Goal: Task Accomplishment & Management: Contribute content

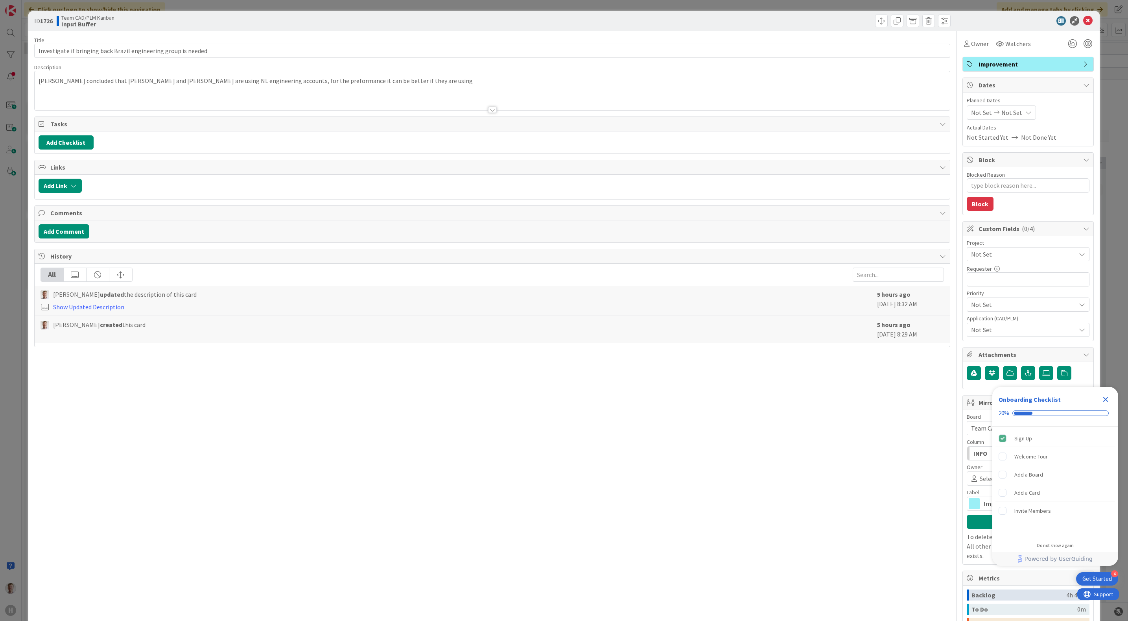
click at [433, 81] on p "[PERSON_NAME] concluded that [PERSON_NAME] and [PERSON_NAME] are using NL engin…" at bounding box center [493, 80] width 908 height 9
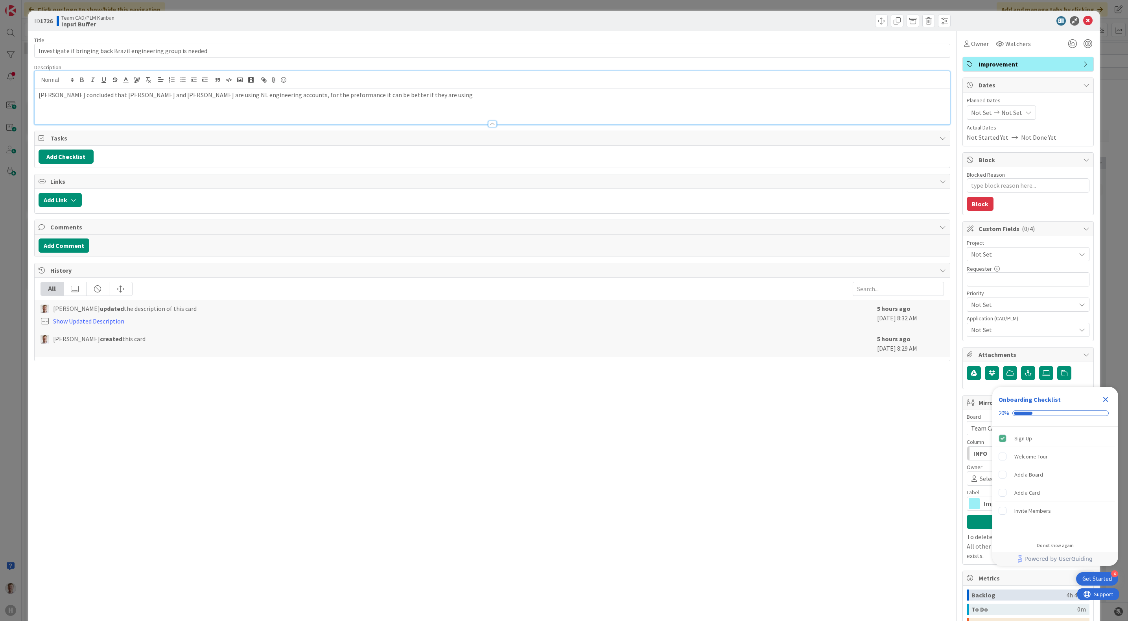
click at [435, 100] on p "[PERSON_NAME] concluded that [PERSON_NAME] and [PERSON_NAME] are using NL engin…" at bounding box center [493, 94] width 908 height 9
click at [465, 104] on div "[PERSON_NAME] concluded that [PERSON_NAME] and [PERSON_NAME] are using NL engin…" at bounding box center [493, 106] width 916 height 35
click at [249, 109] on div "[PERSON_NAME] concluded that [PERSON_NAME] and [PERSON_NAME] are using NL engin…" at bounding box center [493, 106] width 916 height 35
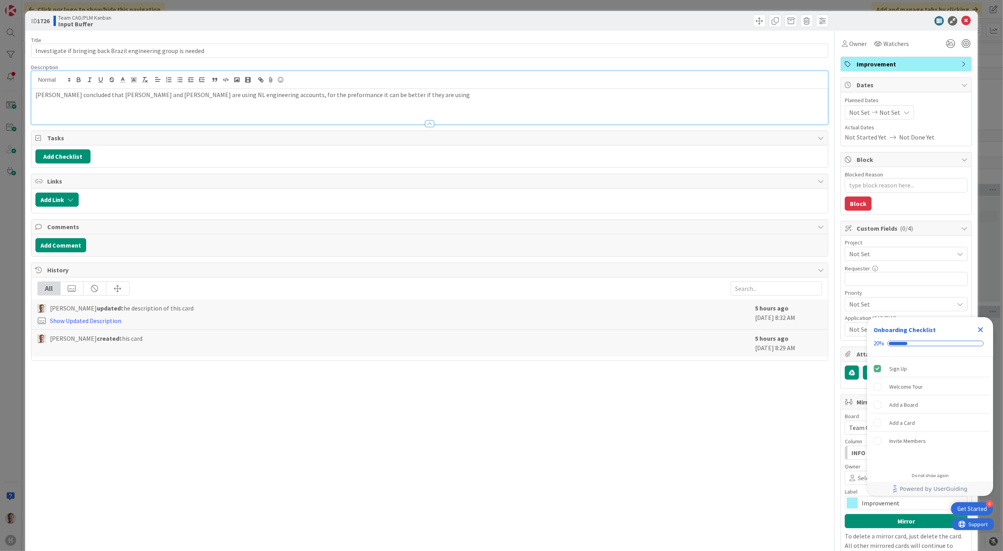
type textarea "x"
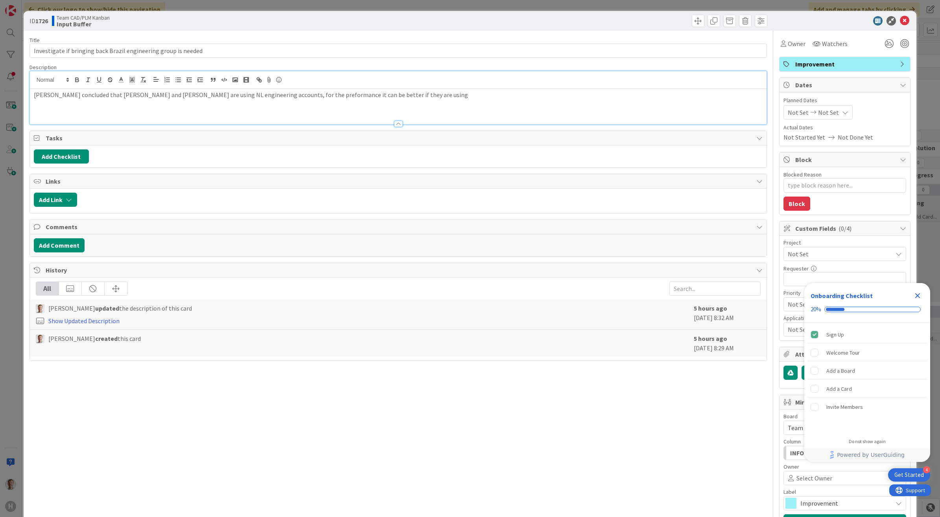
click at [427, 99] on p "[PERSON_NAME] concluded that [PERSON_NAME] and [PERSON_NAME] are using NL engin…" at bounding box center [398, 94] width 729 height 9
type textarea "x"
drag, startPoint x: 657, startPoint y: 416, endPoint x: 690, endPoint y: 376, distance: 51.5
click at [657, 415] on div "Title 63 / 128 Investigate if bringing back Brazil engineering group is needed …" at bounding box center [398, 375] width 738 height 689
click at [900, 20] on icon at bounding box center [904, 20] width 9 height 9
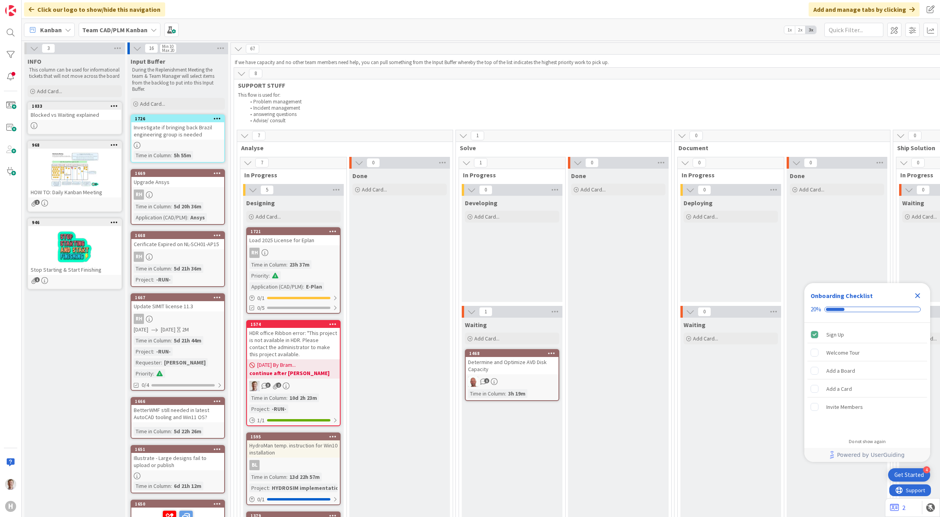
click at [337, 32] on div "Kanban Team CAD/PLM Kanban 1x 2x 3x" at bounding box center [481, 30] width 918 height 22
click at [282, 330] on div "HDR office Ribbon error: "This project is not available in HDR. Please contact …" at bounding box center [293, 343] width 93 height 31
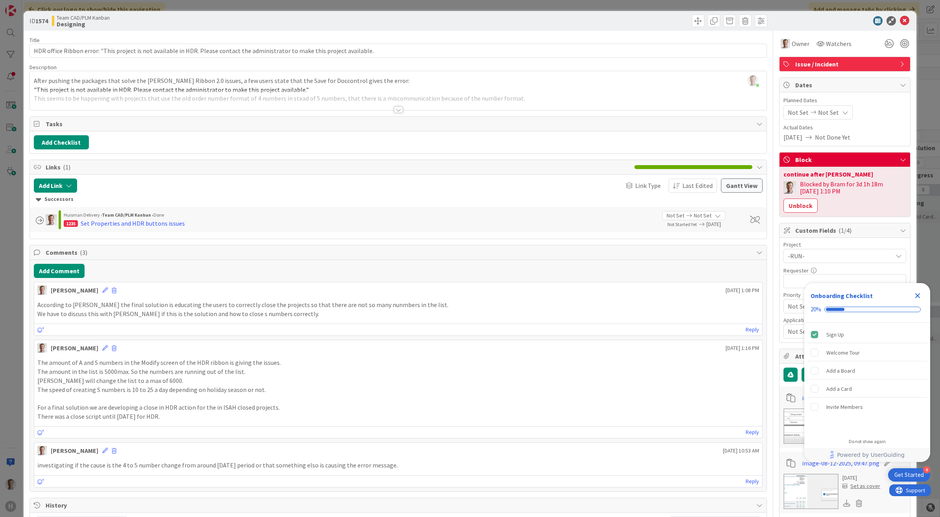
click at [395, 112] on div at bounding box center [398, 110] width 9 height 6
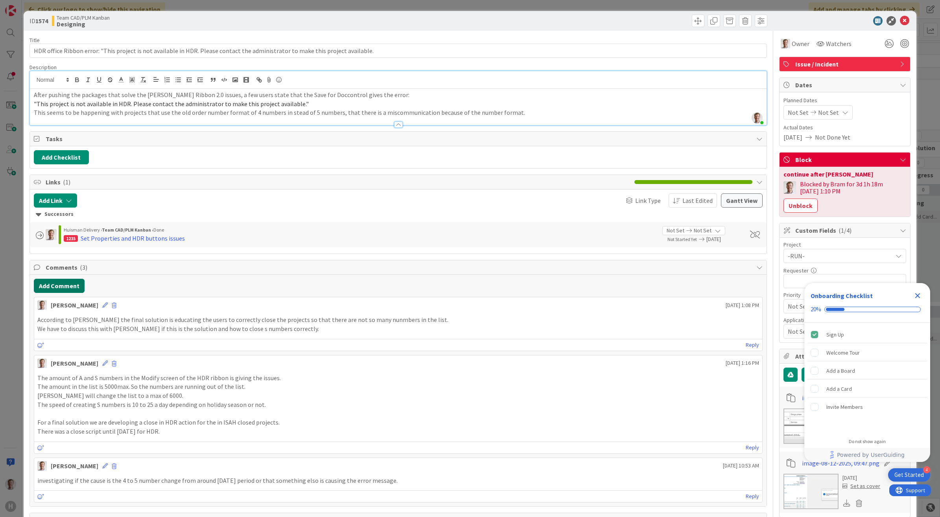
click at [66, 287] on button "Add Comment" at bounding box center [59, 286] width 51 height 14
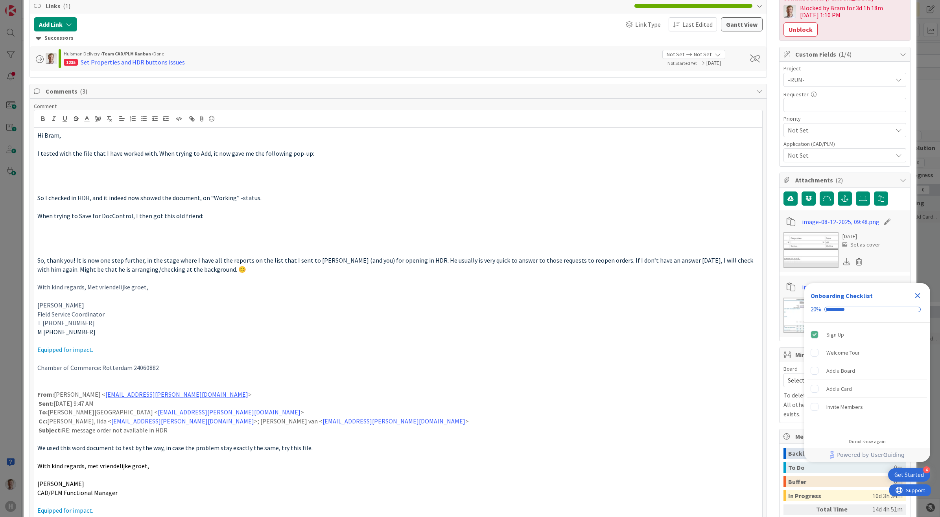
scroll to position [62, 0]
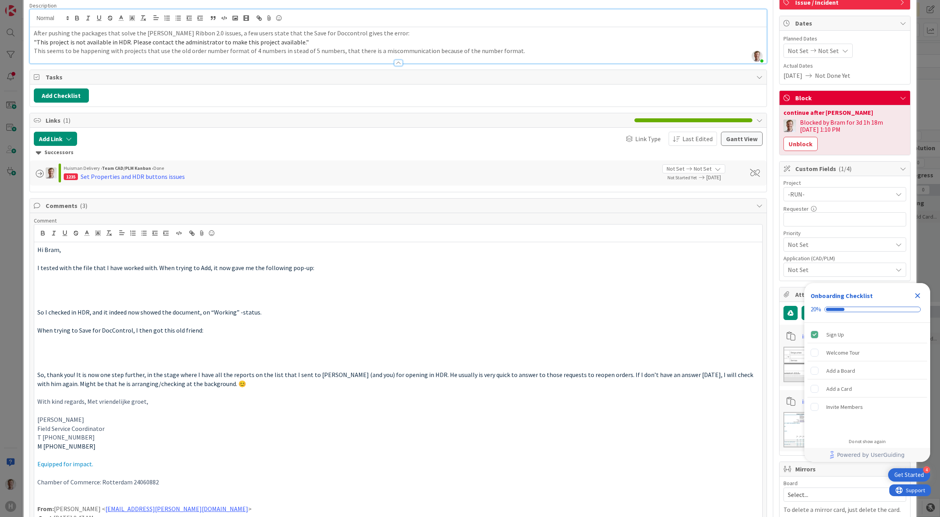
click at [41, 251] on span "Hi Bram," at bounding box center [49, 250] width 24 height 8
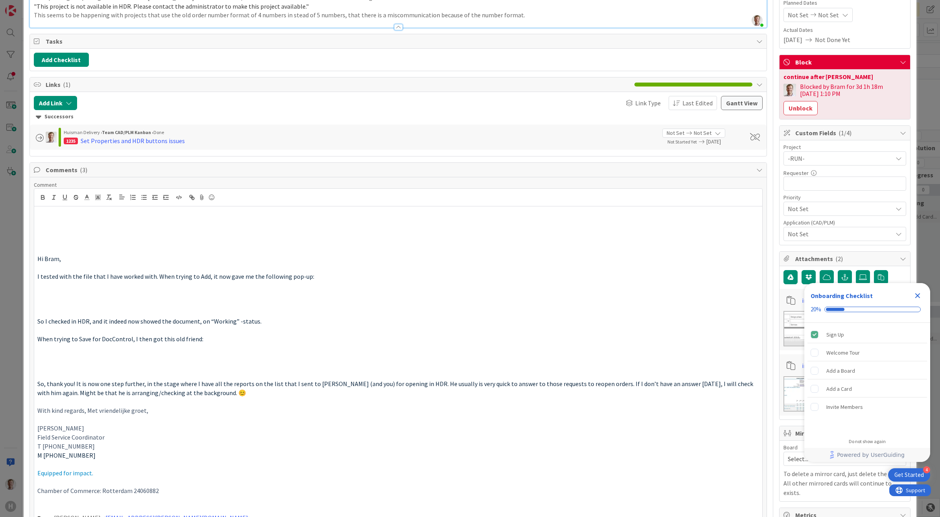
scroll to position [107, 0]
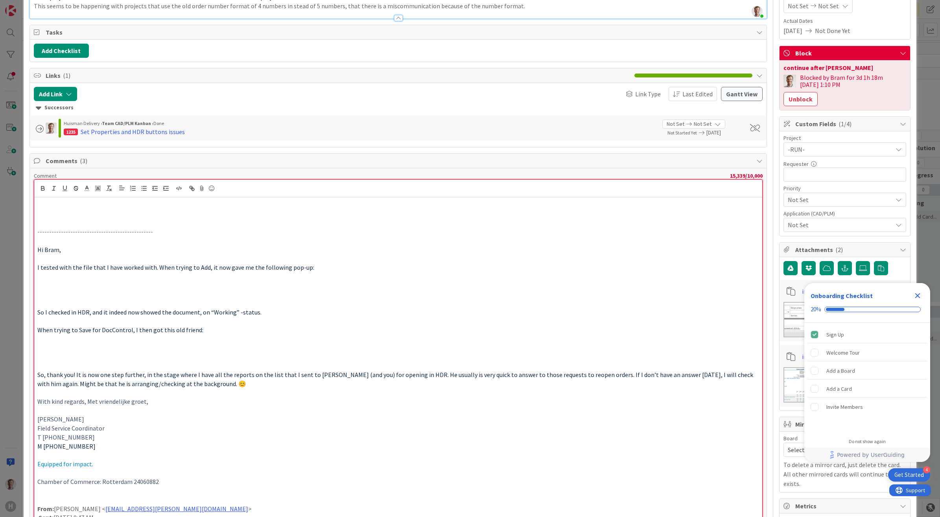
click at [74, 214] on p at bounding box center [398, 214] width 722 height 9
drag, startPoint x: 144, startPoint y: 237, endPoint x: 37, endPoint y: 231, distance: 108.0
click at [37, 231] on p "-------------------------------------------------" at bounding box center [398, 231] width 722 height 9
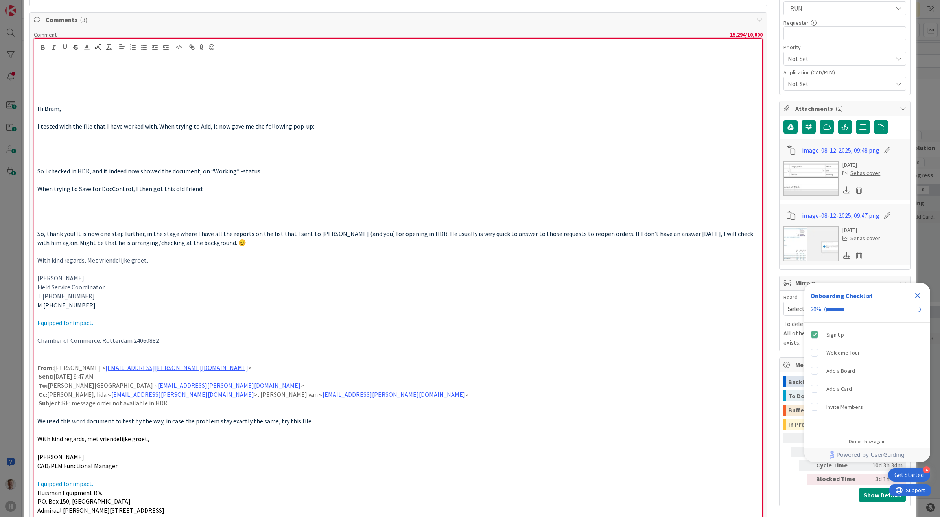
scroll to position [254, 0]
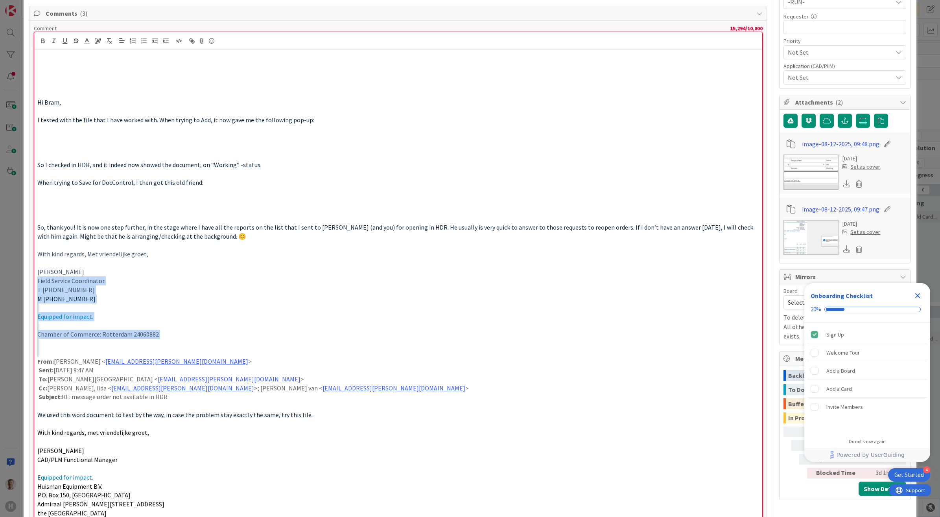
drag, startPoint x: 93, startPoint y: 349, endPoint x: 27, endPoint y: 285, distance: 92.4
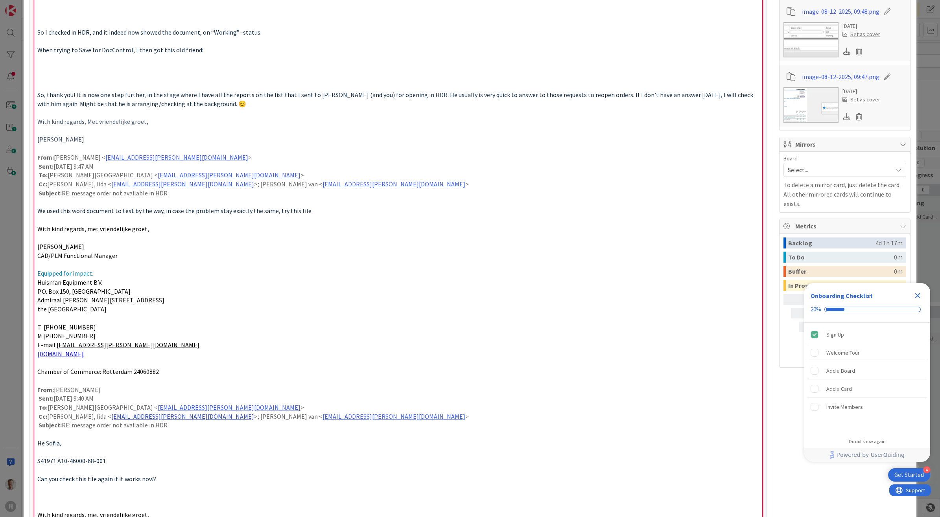
scroll to position [402, 0]
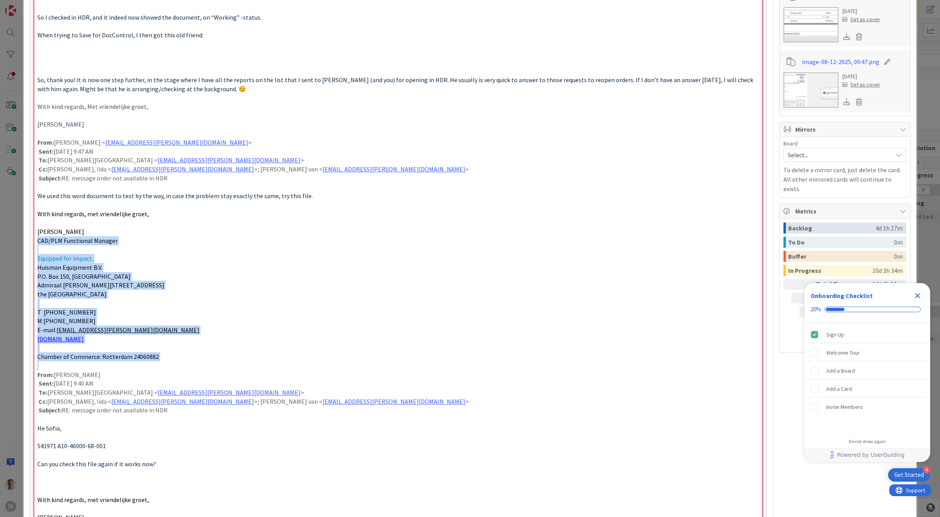
drag, startPoint x: 102, startPoint y: 366, endPoint x: 22, endPoint y: 243, distance: 146.7
click at [22, 243] on div "ID 1574 Team CAD/PLM Kanban Designing Title 128 / 128 HDR office Ribbon error: …" at bounding box center [470, 258] width 940 height 517
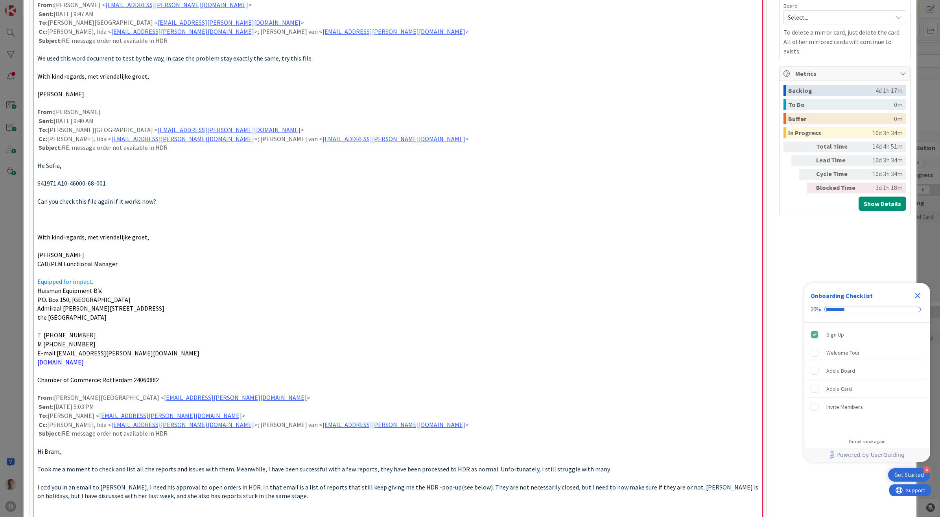
scroll to position [549, 0]
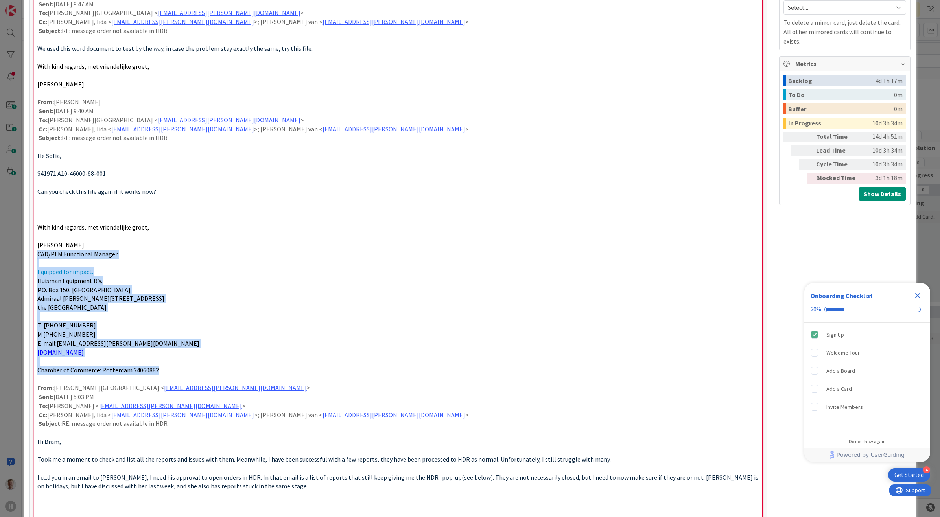
drag, startPoint x: 168, startPoint y: 374, endPoint x: 50, endPoint y: 265, distance: 161.5
click at [24, 257] on div "ID 1574 Team CAD/PLM Kanban Designing Title 128 / 128 HDR office Ribbon error: …" at bounding box center [470, 523] width 893 height 2122
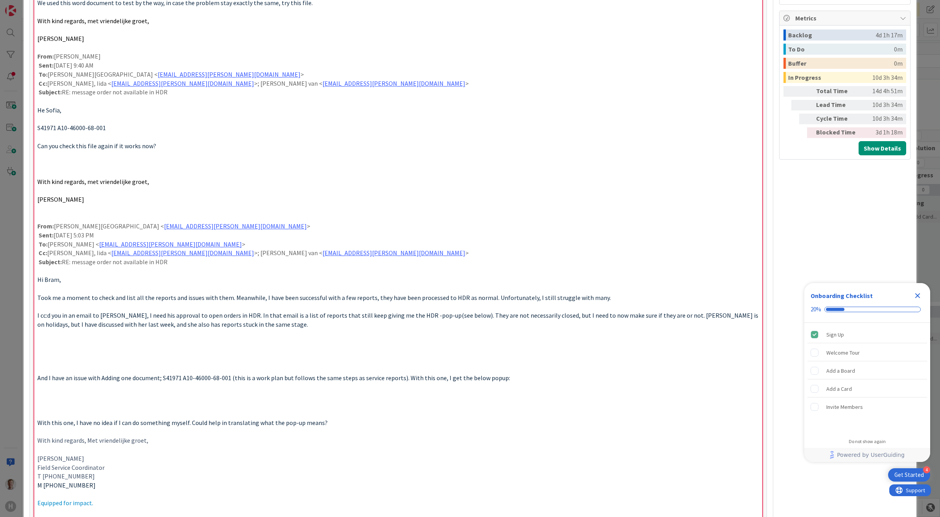
scroll to position [647, 0]
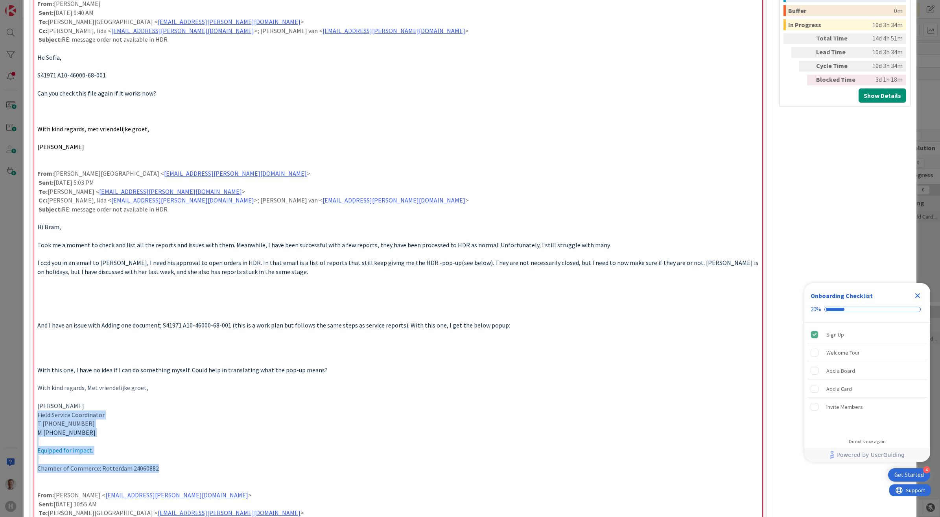
drag, startPoint x: 172, startPoint y: 471, endPoint x: 30, endPoint y: 417, distance: 151.4
click at [30, 417] on div "Comment 11,287 / 10,000 Hi Bram, I tested with the file that I have worked with…" at bounding box center [398, 379] width 737 height 1503
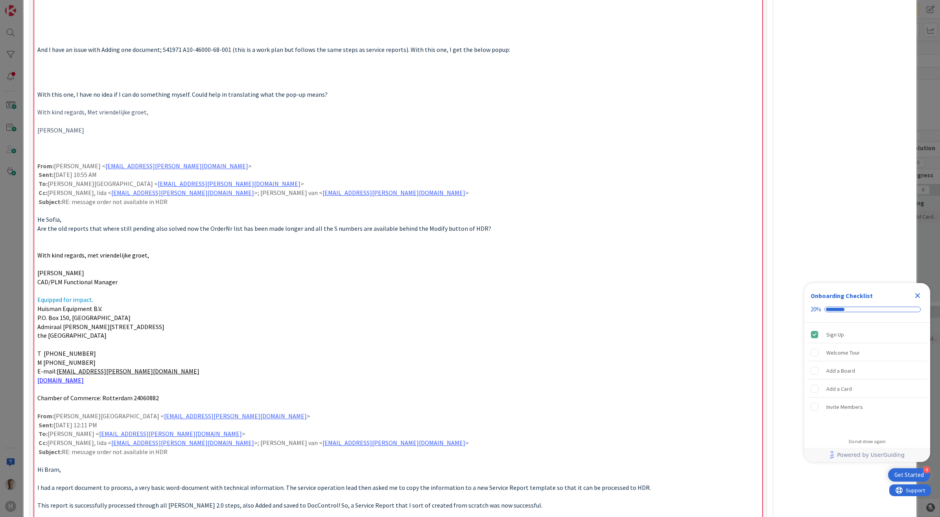
scroll to position [942, 0]
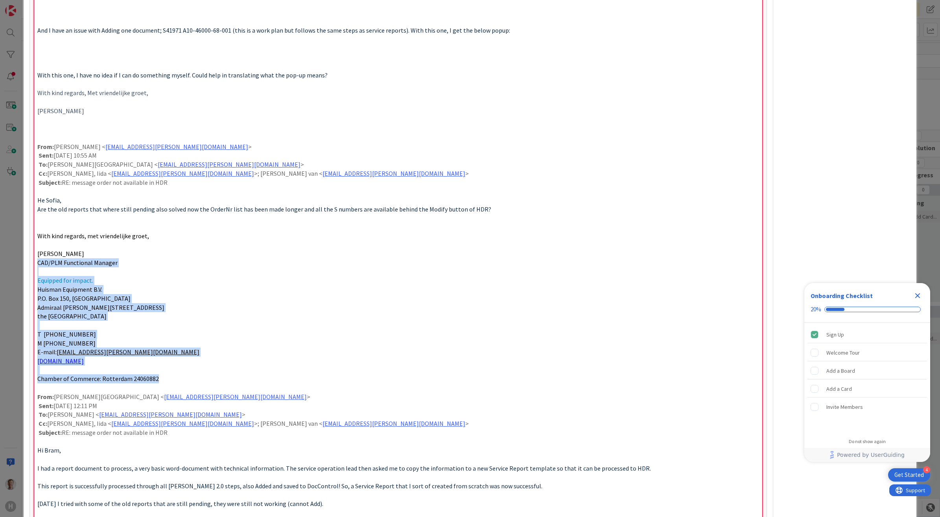
drag, startPoint x: 174, startPoint y: 380, endPoint x: 24, endPoint y: 270, distance: 186.6
click at [21, 266] on div "ID 1574 Team CAD/PLM Kanban Designing Title 128 / 128 HDR office Ribbon error: …" at bounding box center [470, 258] width 940 height 517
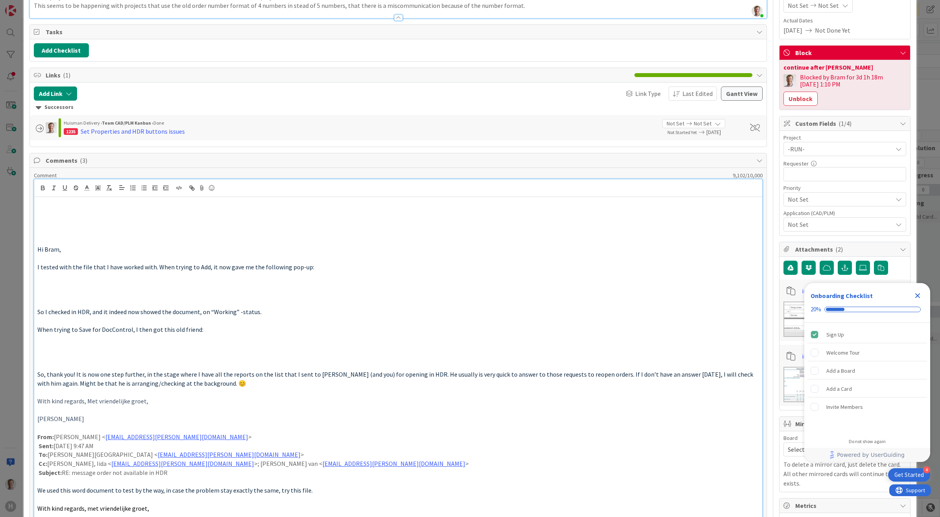
scroll to position [107, 0]
click at [93, 228] on p at bounding box center [398, 223] width 722 height 9
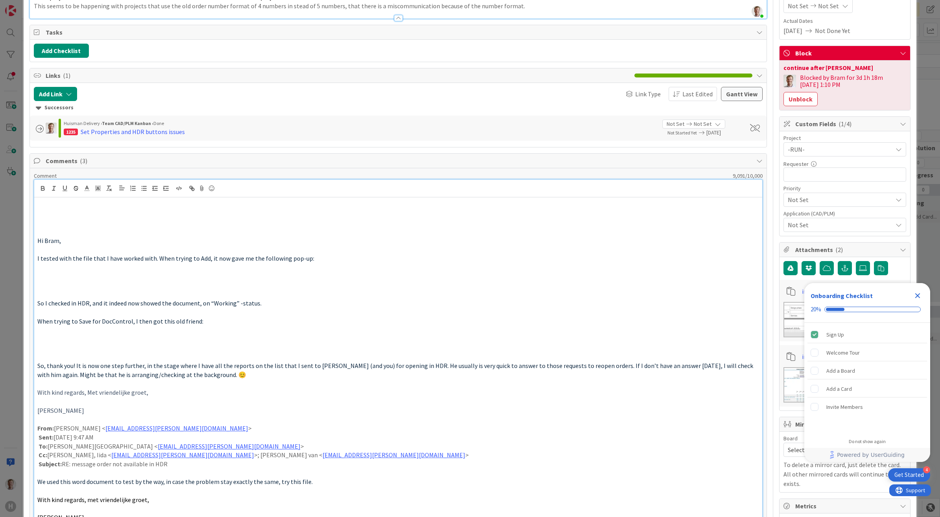
scroll to position [97, 0]
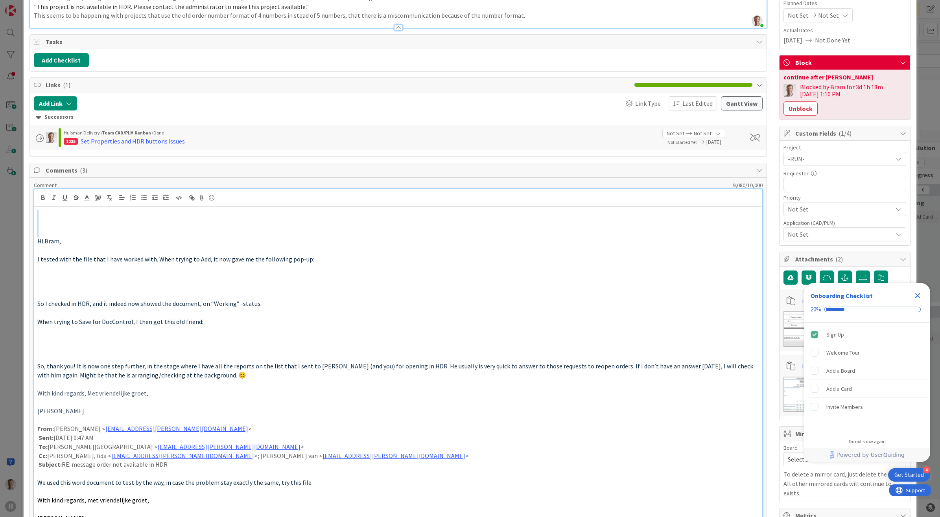
drag, startPoint x: 77, startPoint y: 235, endPoint x: 34, endPoint y: 209, distance: 50.1
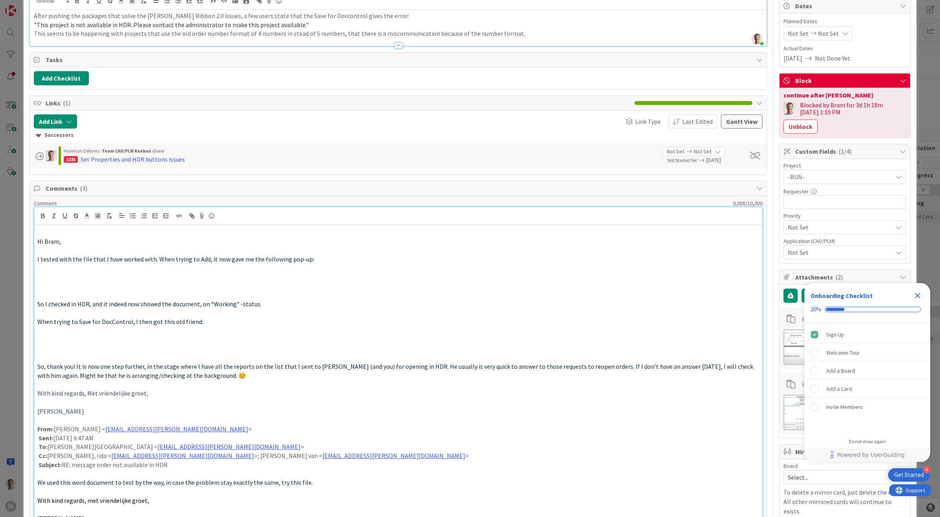
click at [60, 254] on p at bounding box center [398, 250] width 722 height 9
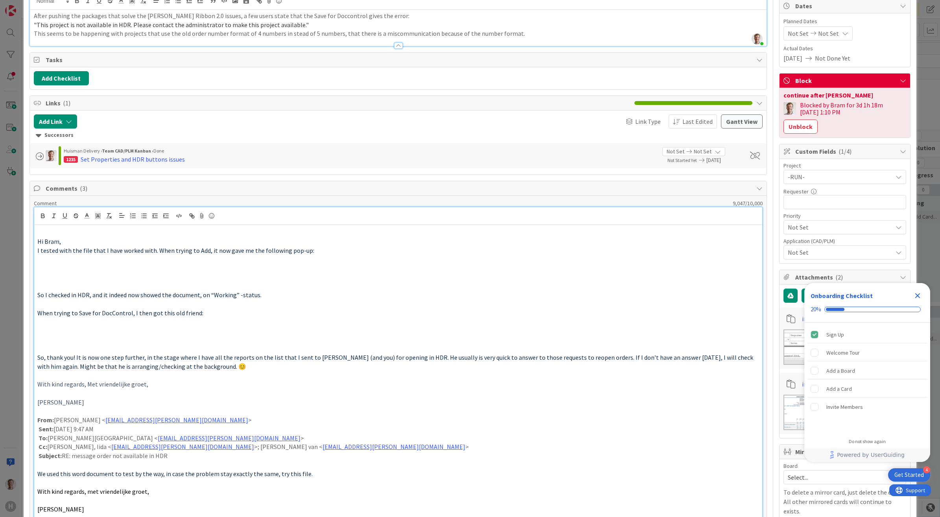
click at [48, 270] on p at bounding box center [398, 268] width 722 height 9
drag, startPoint x: 57, startPoint y: 290, endPoint x: 46, endPoint y: 267, distance: 25.2
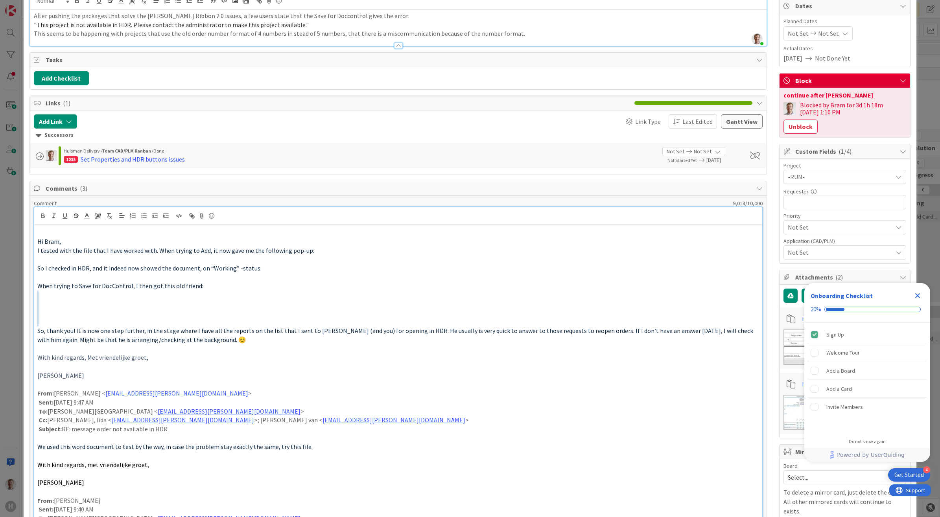
drag, startPoint x: 66, startPoint y: 323, endPoint x: 54, endPoint y: 295, distance: 30.3
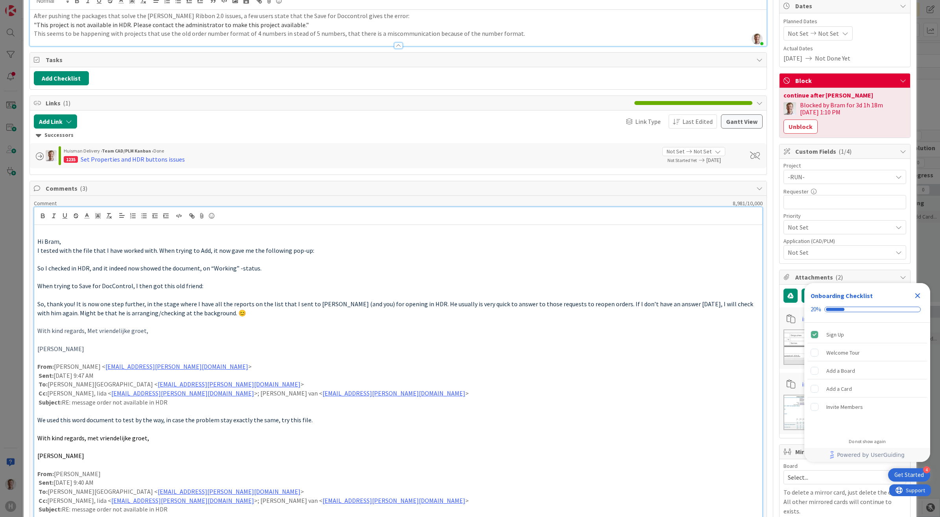
click at [70, 341] on p at bounding box center [398, 340] width 722 height 9
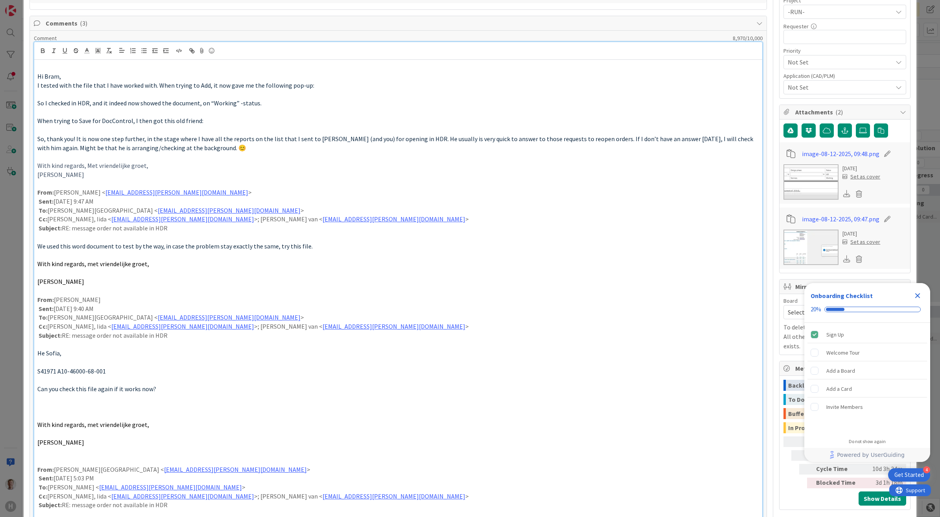
scroll to position [276, 0]
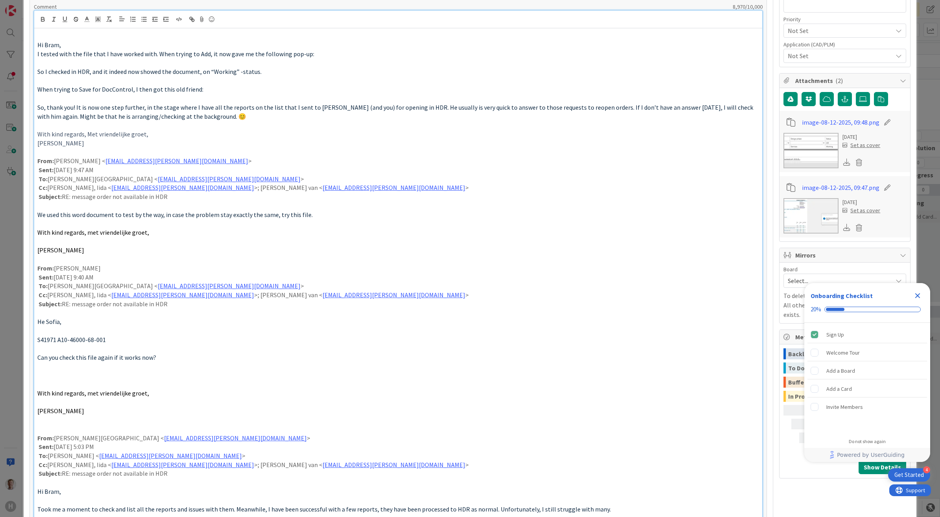
click at [59, 228] on p at bounding box center [398, 223] width 722 height 9
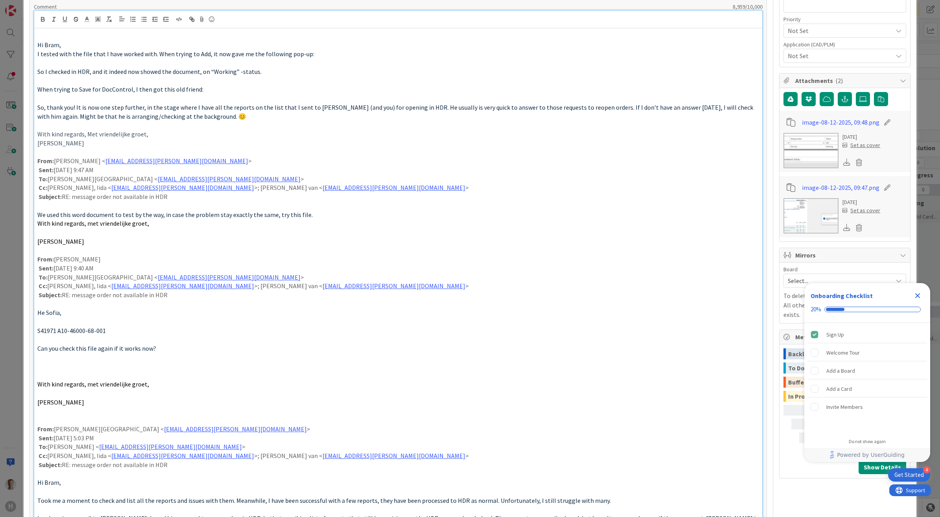
click at [58, 236] on p at bounding box center [398, 232] width 722 height 9
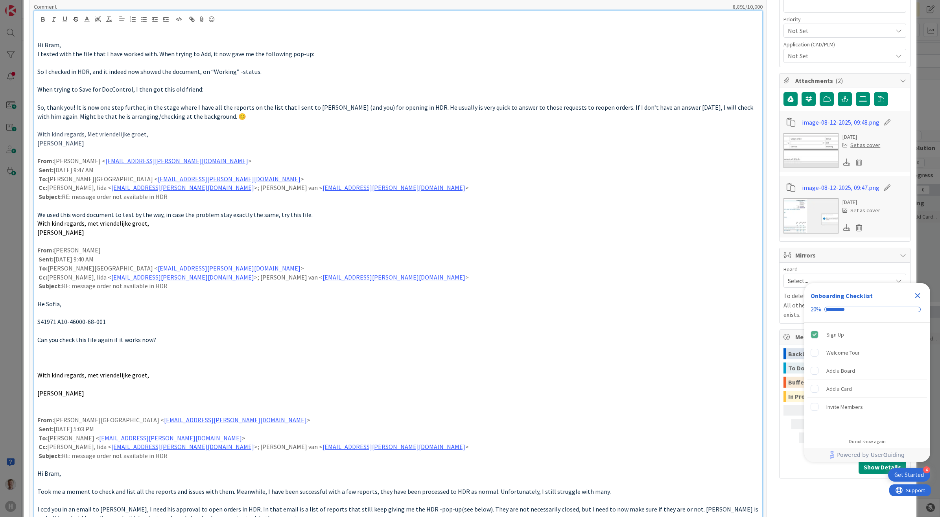
click at [68, 366] on p at bounding box center [398, 366] width 722 height 9
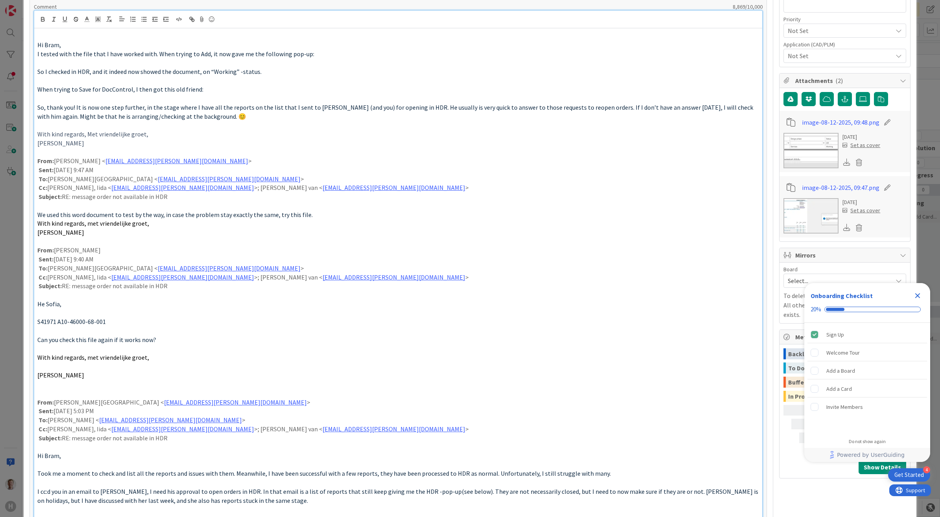
click at [61, 333] on p at bounding box center [398, 330] width 722 height 9
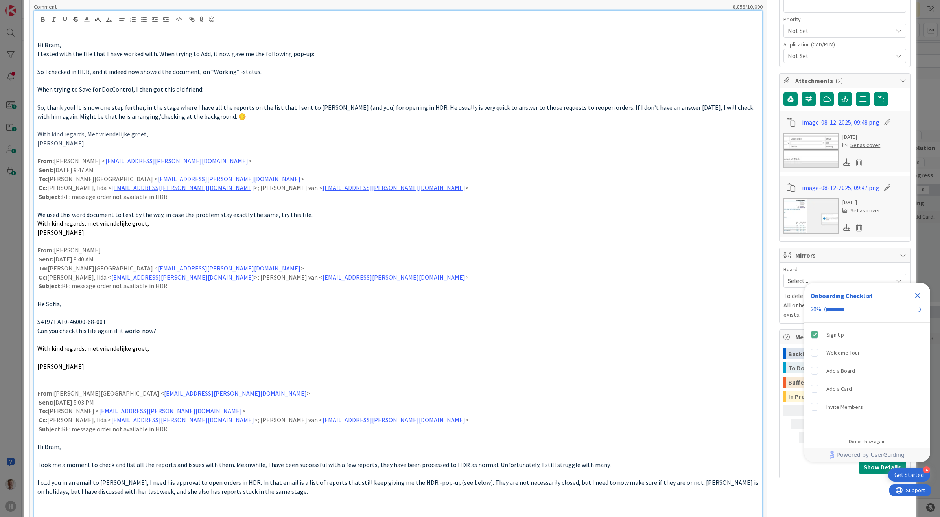
click at [55, 314] on p at bounding box center [398, 312] width 722 height 9
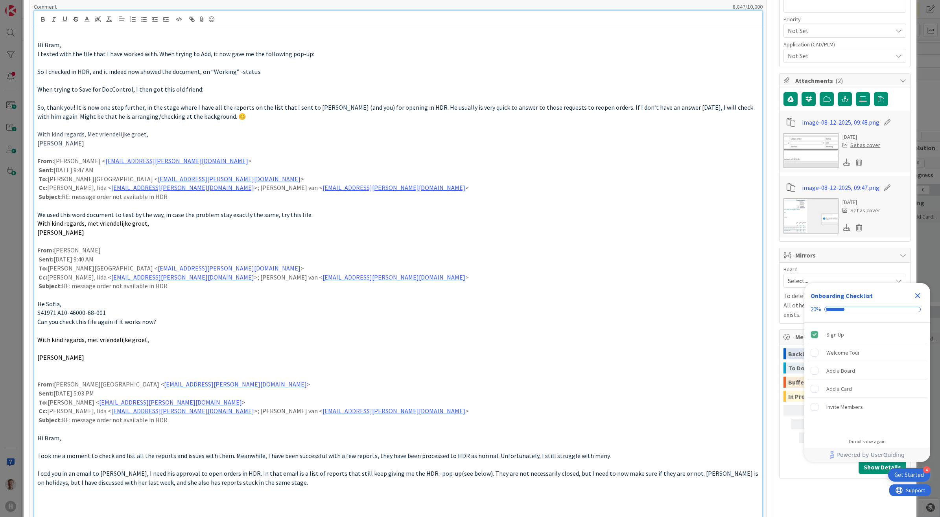
click at [60, 347] on p at bounding box center [398, 348] width 722 height 9
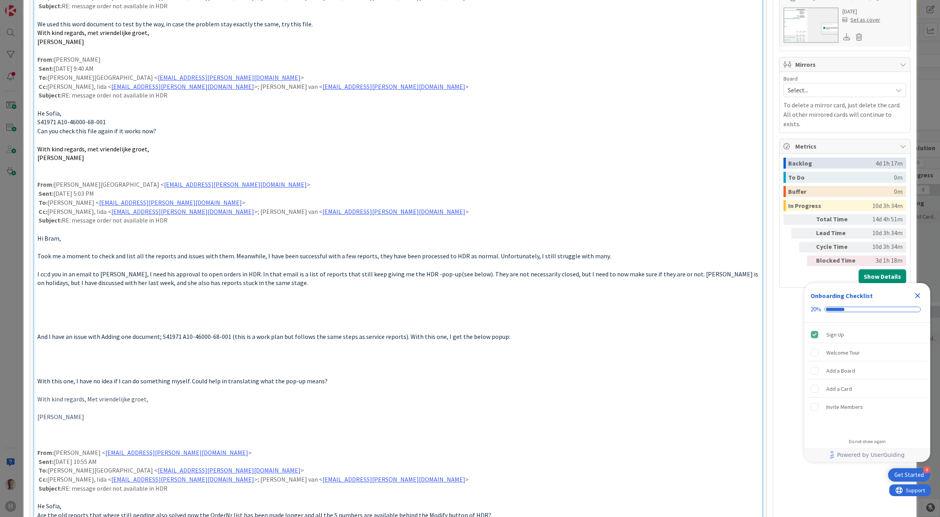
scroll to position [472, 0]
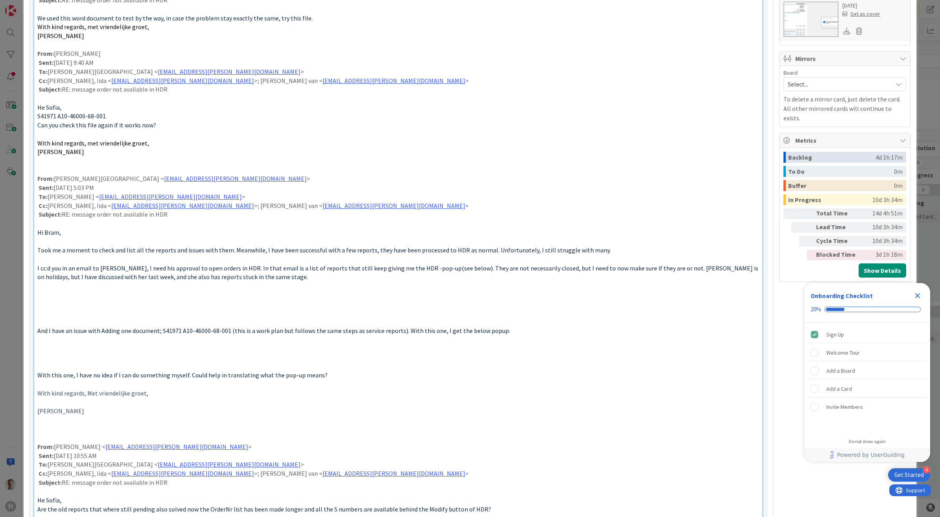
click at [61, 245] on p at bounding box center [398, 241] width 722 height 9
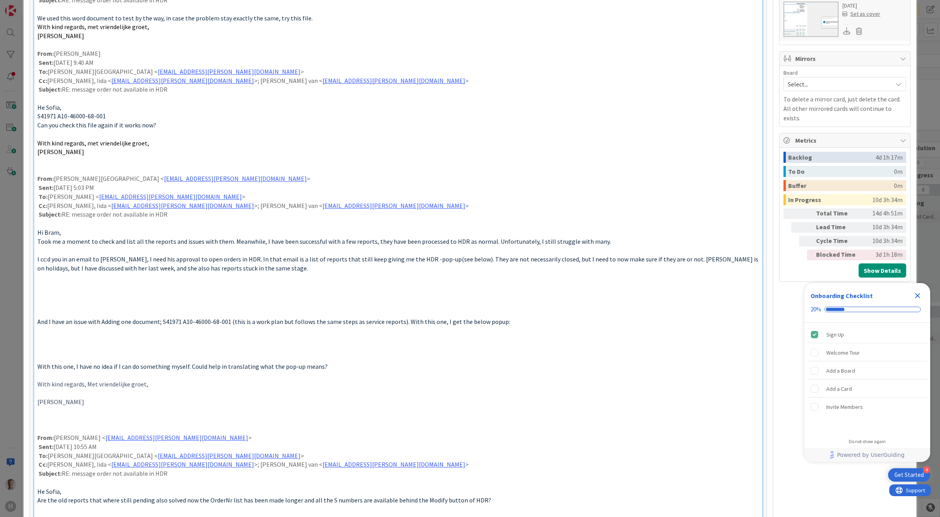
click at [60, 253] on p at bounding box center [398, 250] width 722 height 9
drag, startPoint x: 66, startPoint y: 311, endPoint x: 46, endPoint y: 282, distance: 35.0
click at [46, 282] on div "Hi Bram, I tested with the file that I have worked with. When trying to Add, it…" at bounding box center [398, 277] width 728 height 891
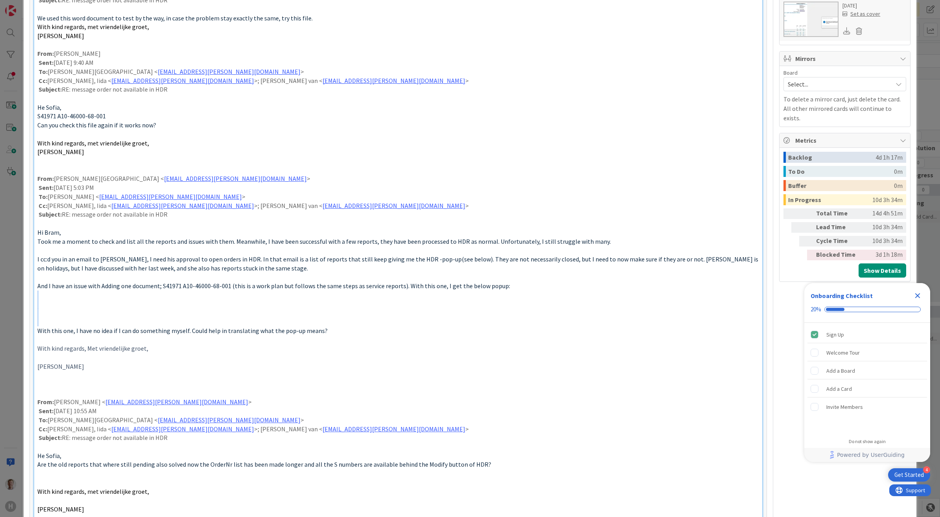
drag, startPoint x: 58, startPoint y: 323, endPoint x: 53, endPoint y: 299, distance: 24.4
click at [53, 299] on div "Hi Bram, I tested with the file that I have worked with. When trying to Add, it…" at bounding box center [398, 259] width 728 height 855
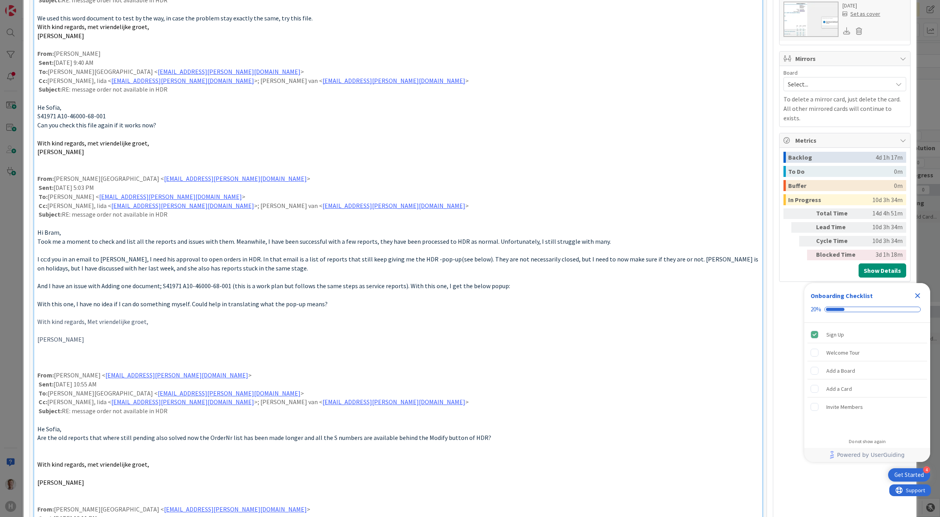
click at [55, 334] on p at bounding box center [398, 330] width 722 height 9
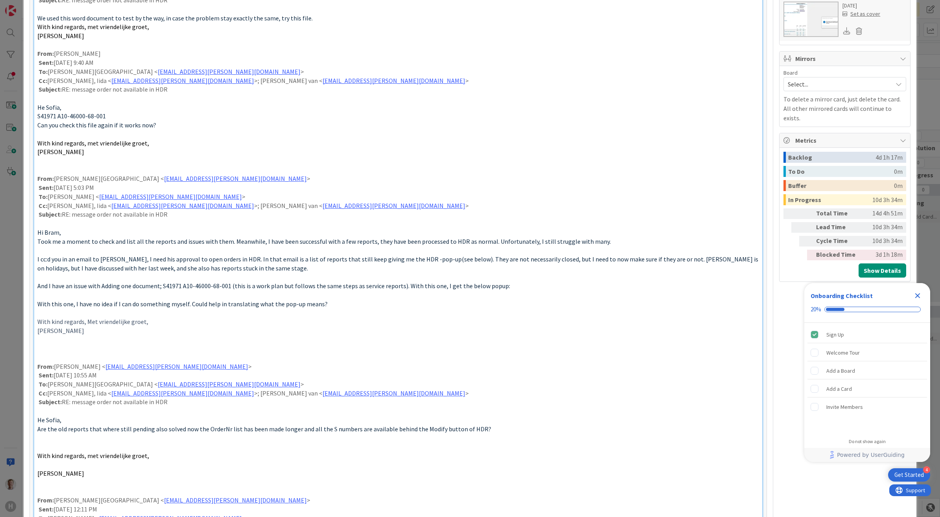
click at [62, 353] on p at bounding box center [398, 348] width 722 height 9
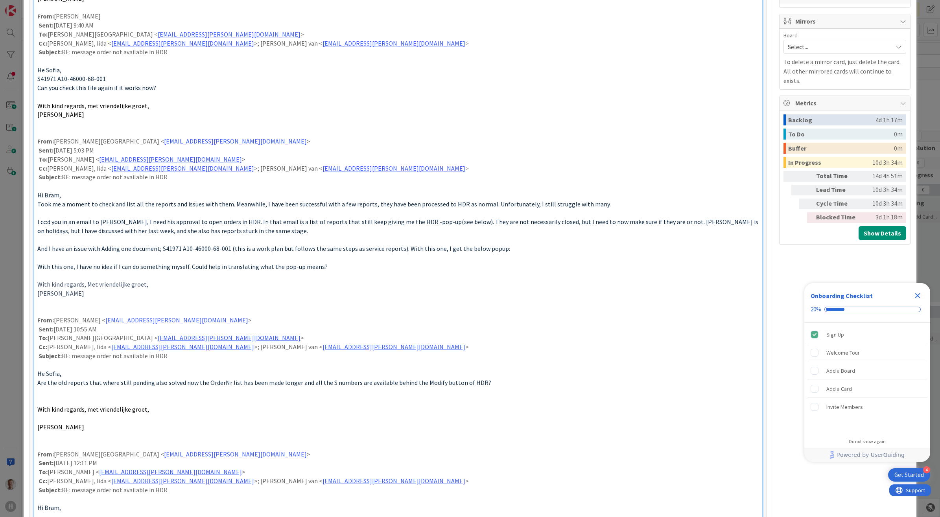
scroll to position [620, 0]
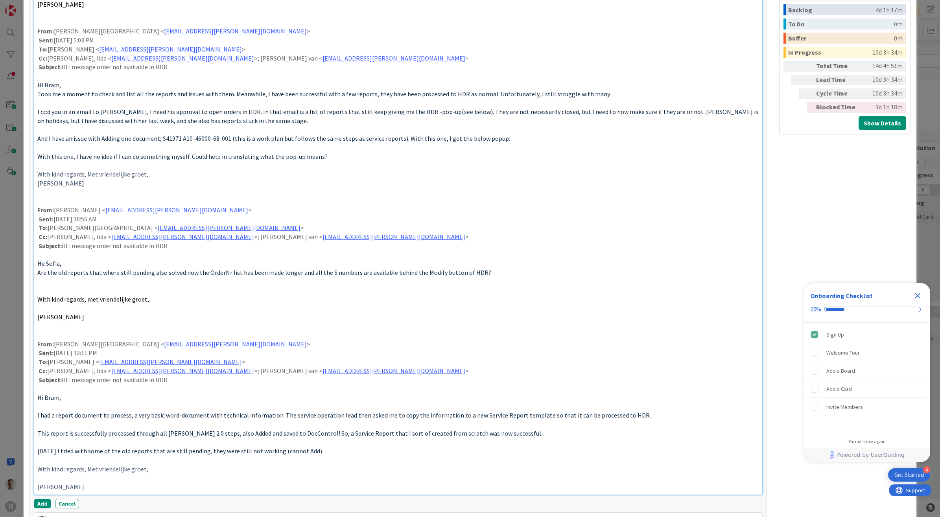
click at [61, 292] on p at bounding box center [398, 290] width 722 height 9
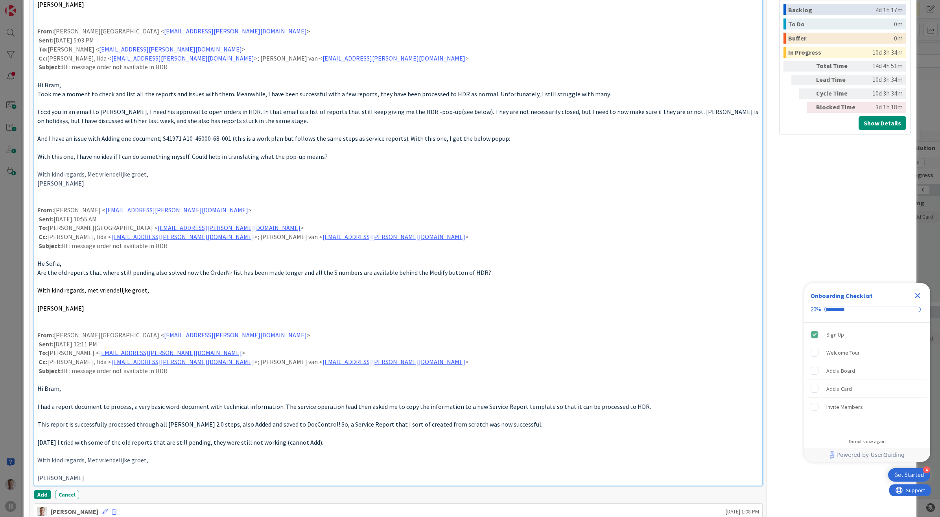
click at [63, 301] on p at bounding box center [398, 299] width 722 height 9
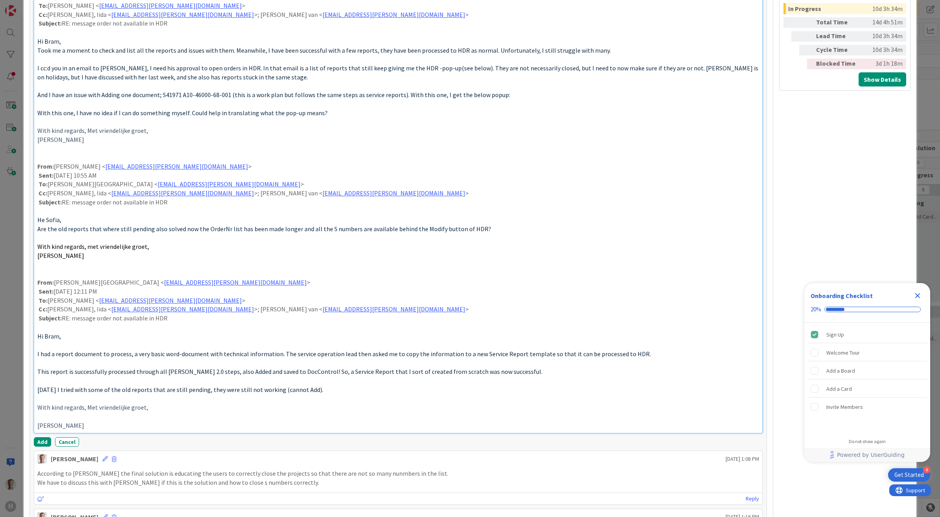
scroll to position [718, 0]
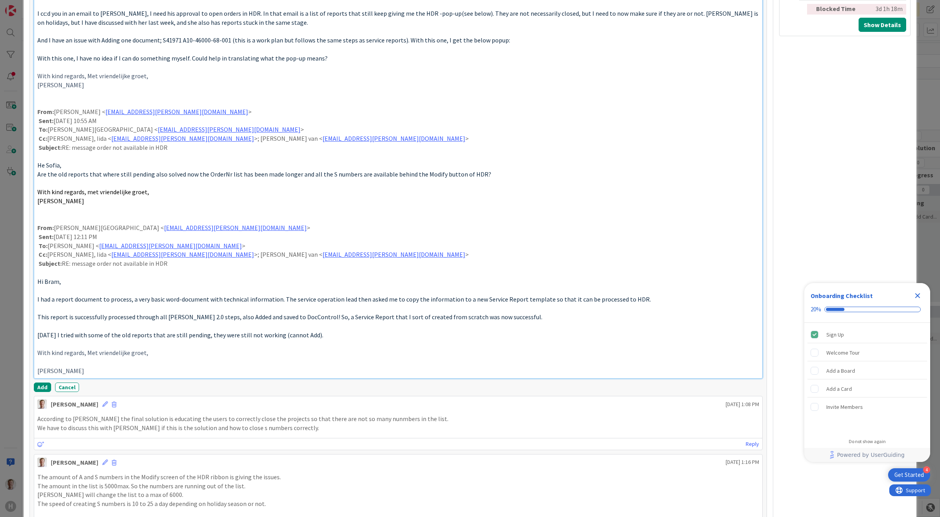
click at [62, 345] on p at bounding box center [398, 344] width 722 height 9
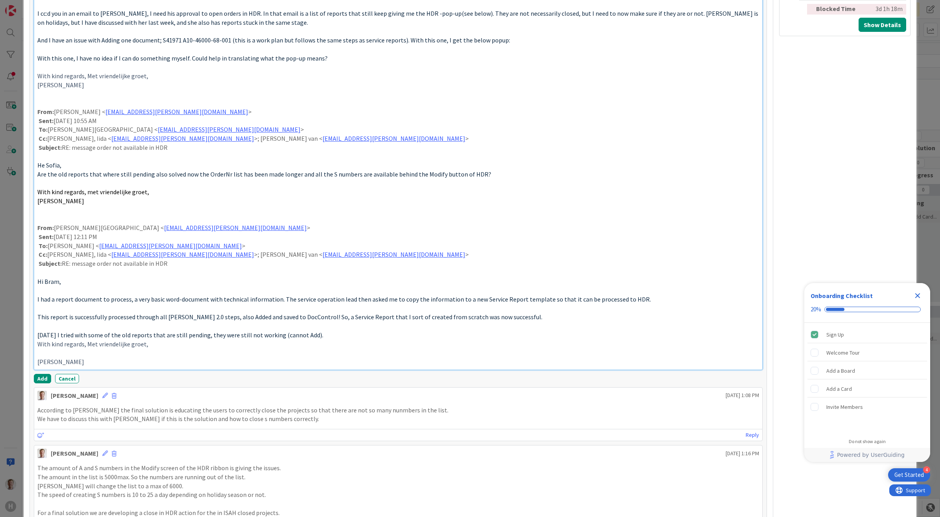
click at [58, 329] on p at bounding box center [398, 326] width 722 height 9
click at [55, 352] on p at bounding box center [398, 352] width 722 height 9
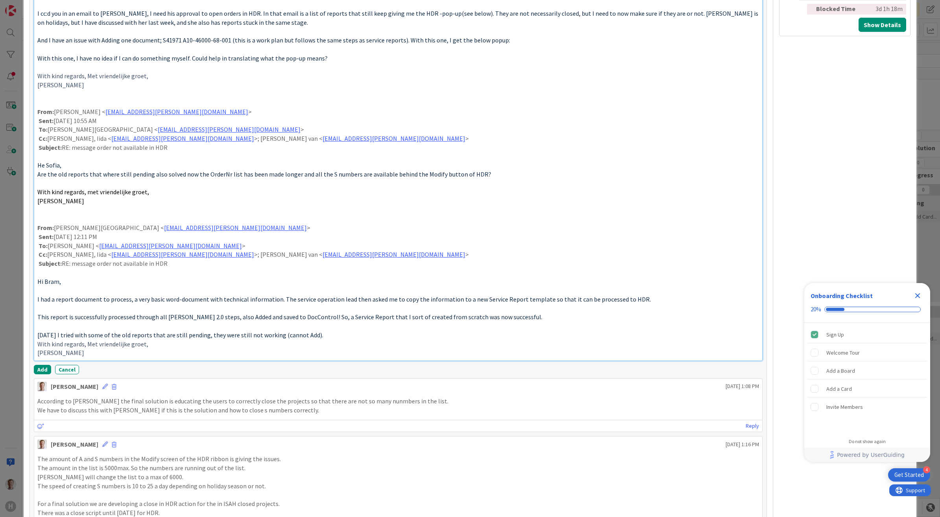
click at [61, 312] on p at bounding box center [398, 308] width 722 height 9
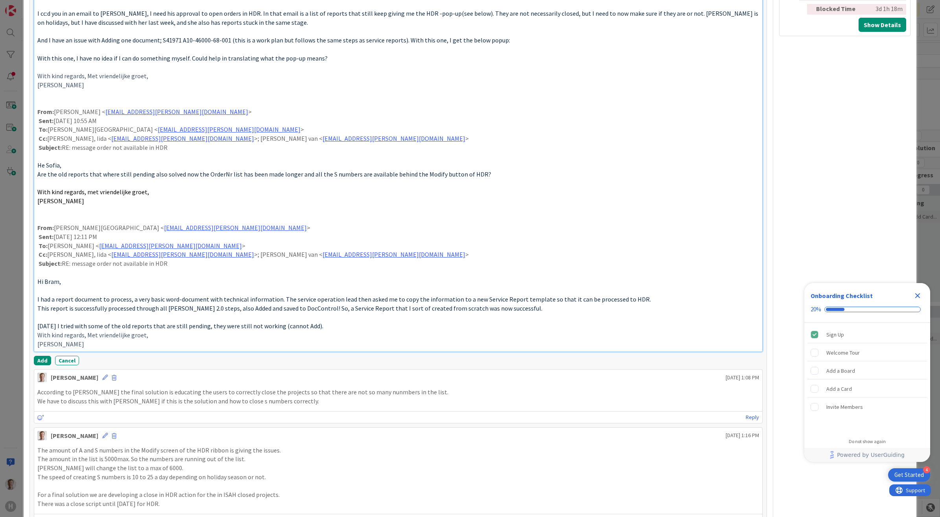
click at [55, 293] on p at bounding box center [398, 290] width 722 height 9
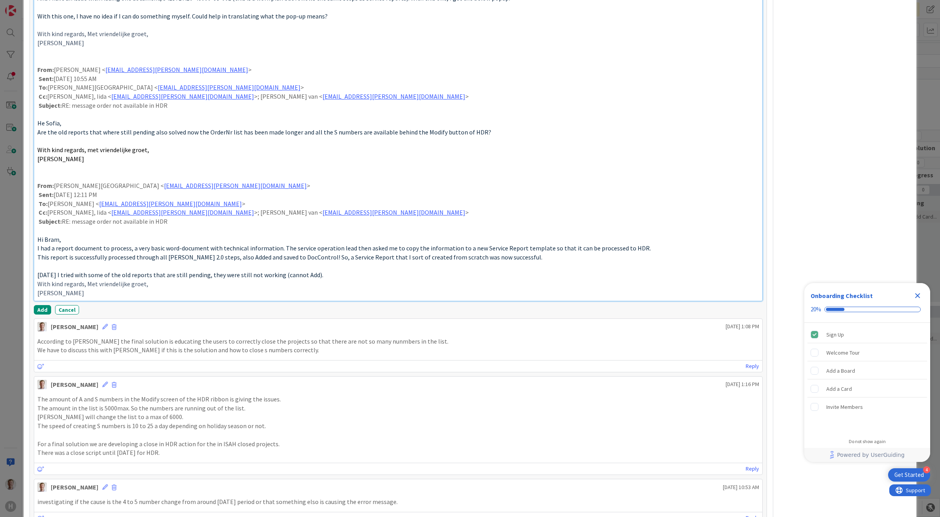
scroll to position [866, 0]
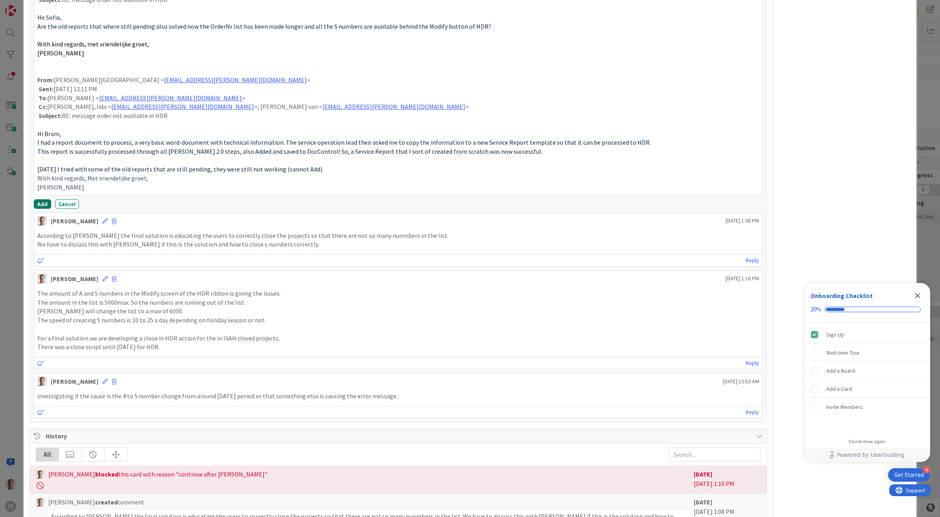
click at [38, 206] on button "Add" at bounding box center [42, 203] width 17 height 9
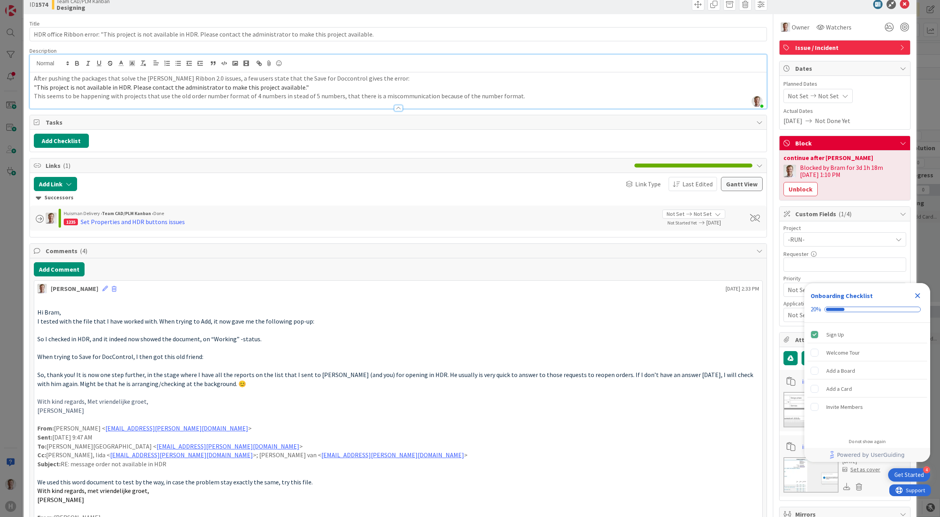
scroll to position [1, 0]
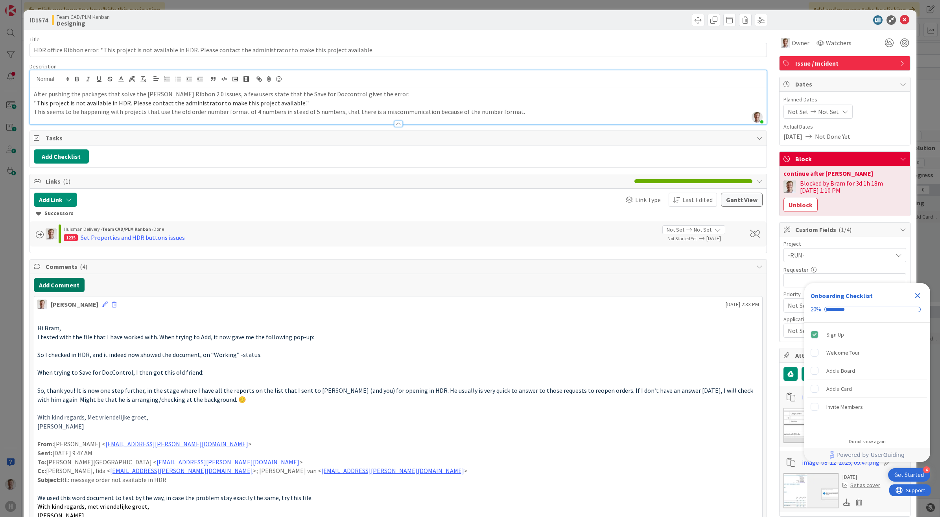
click at [55, 288] on button "Add Comment" at bounding box center [59, 285] width 51 height 14
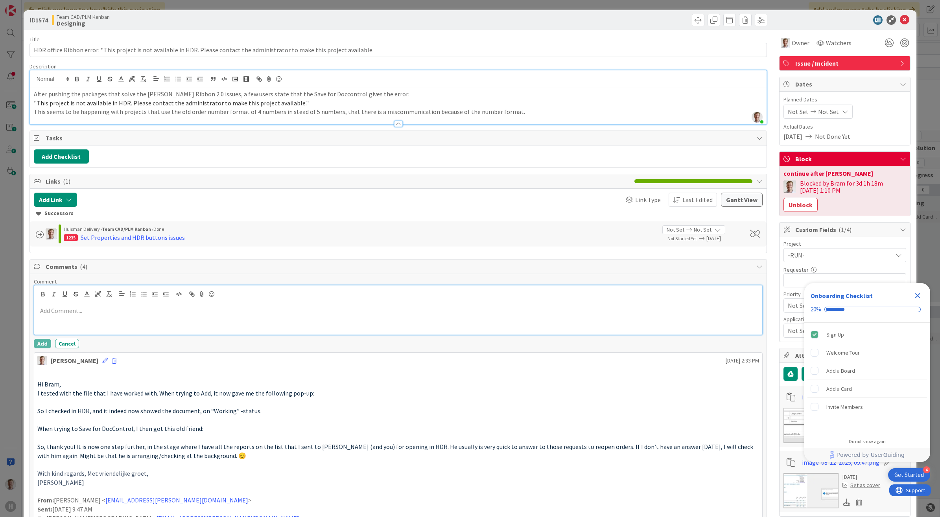
click at [60, 315] on p at bounding box center [398, 310] width 722 height 9
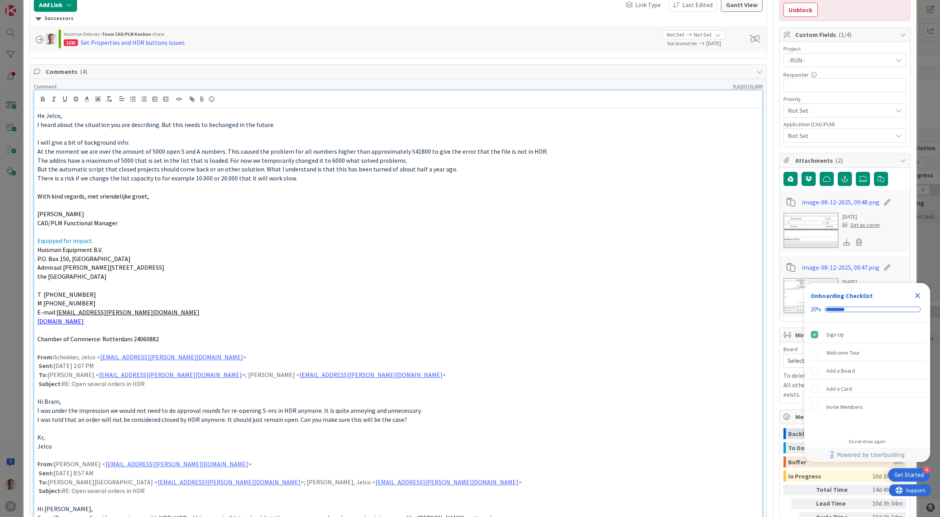
scroll to position [197, 0]
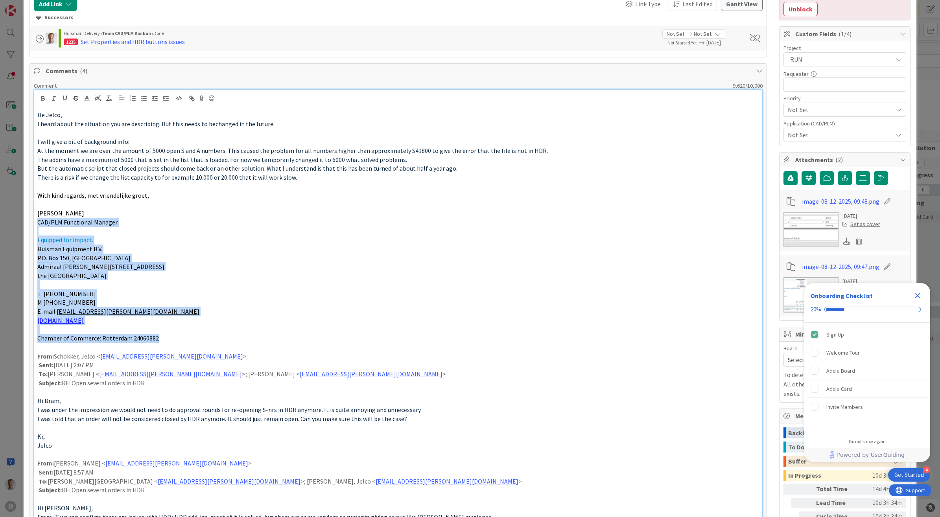
drag, startPoint x: 169, startPoint y: 339, endPoint x: 31, endPoint y: 224, distance: 179.3
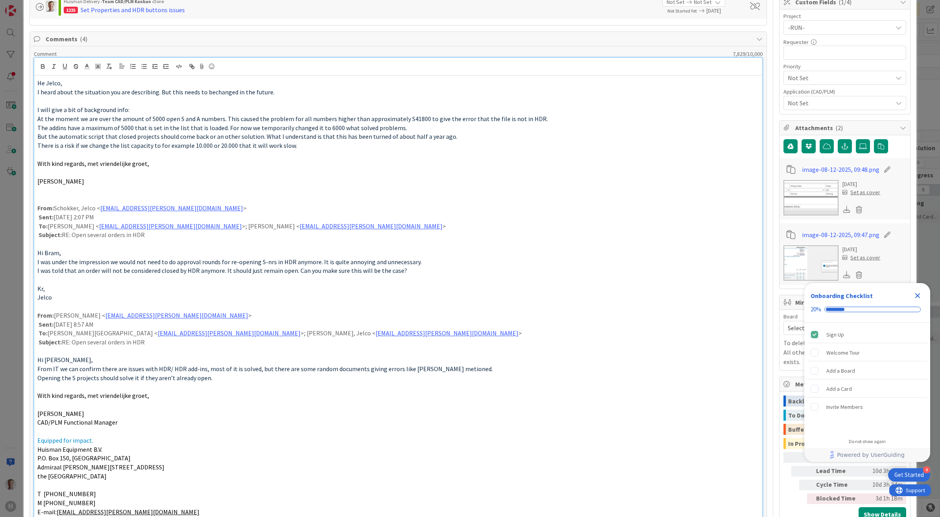
scroll to position [295, 0]
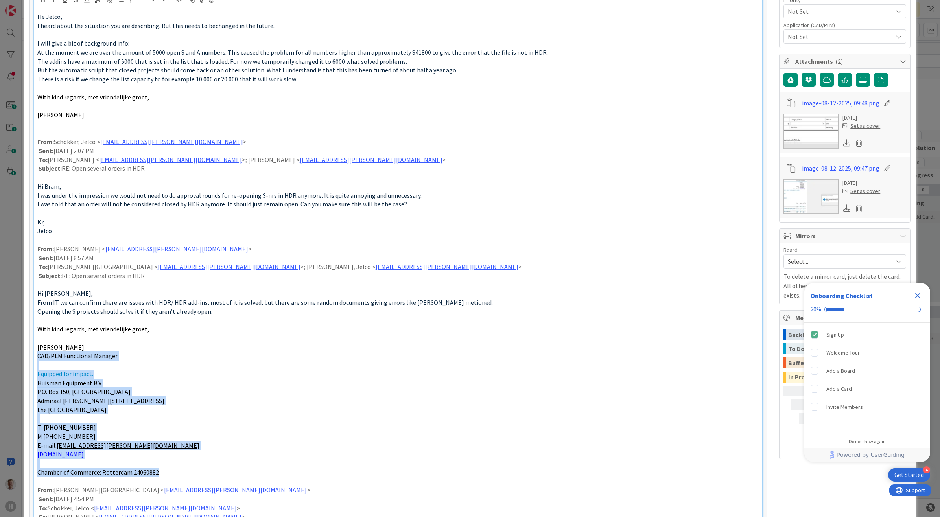
drag, startPoint x: 150, startPoint y: 467, endPoint x: 30, endPoint y: 360, distance: 160.7
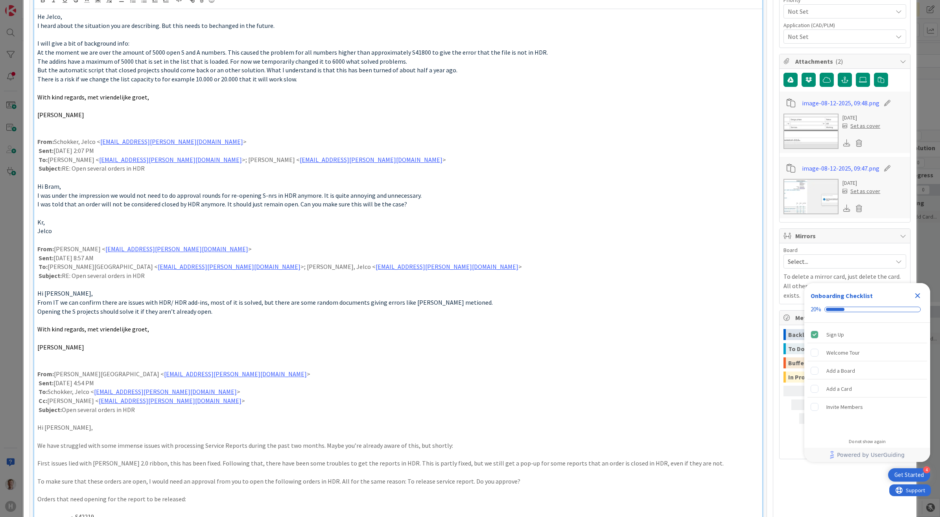
click at [48, 343] on p at bounding box center [398, 338] width 722 height 9
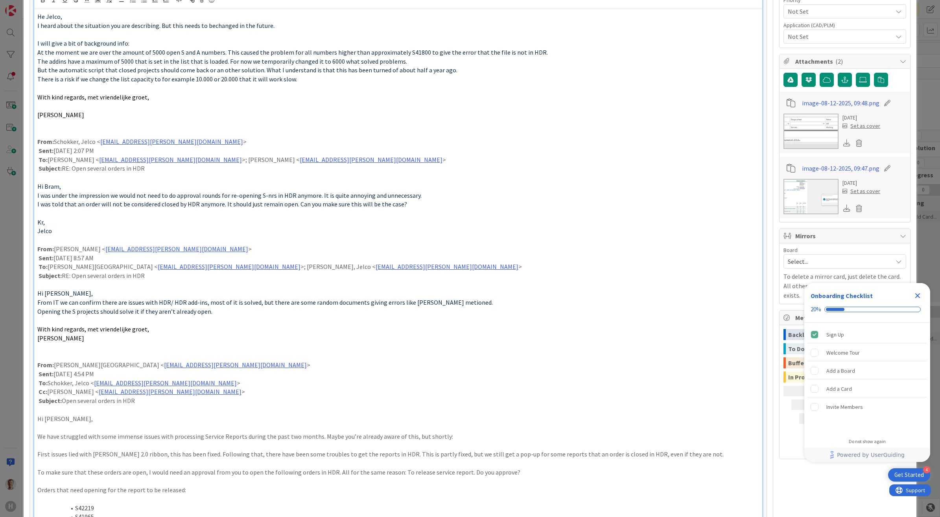
scroll to position [442, 0]
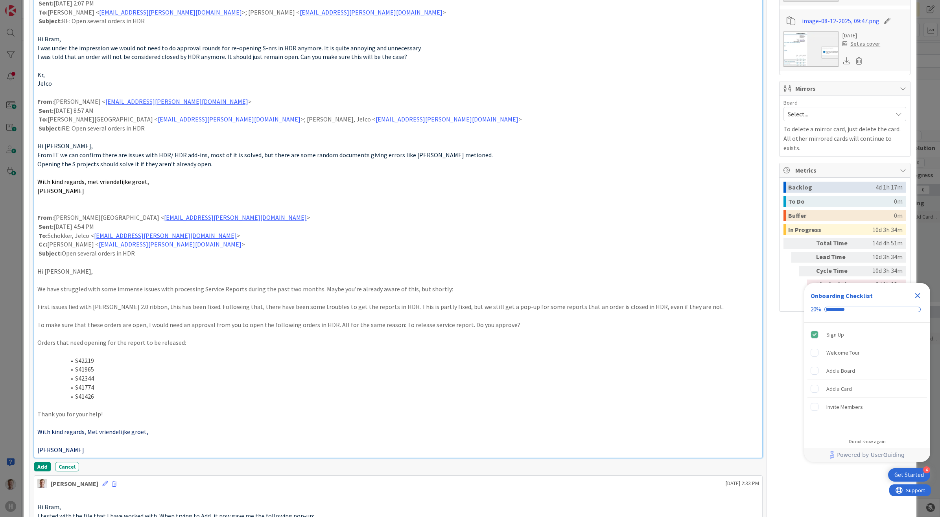
click at [61, 444] on p at bounding box center [398, 441] width 722 height 9
click at [48, 337] on p at bounding box center [398, 334] width 722 height 9
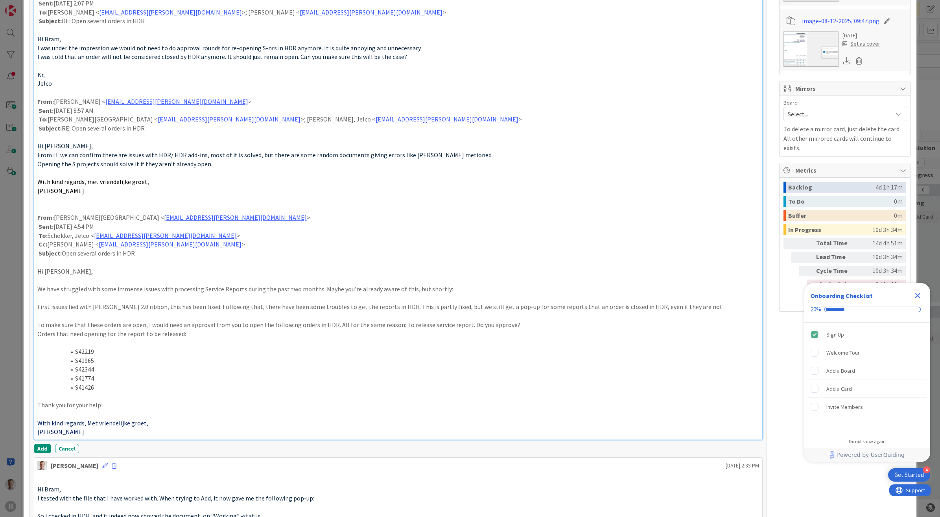
click at [55, 318] on p at bounding box center [398, 316] width 722 height 9
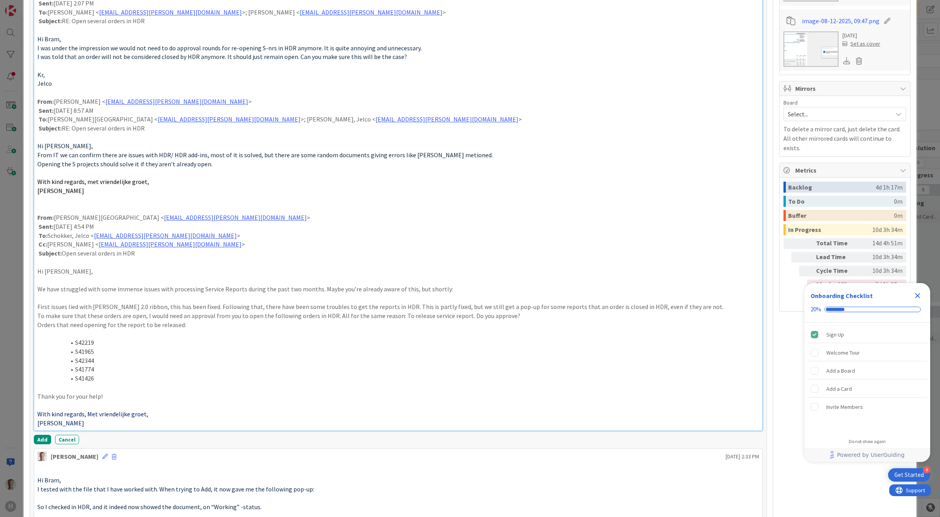
click at [57, 299] on p at bounding box center [398, 298] width 722 height 9
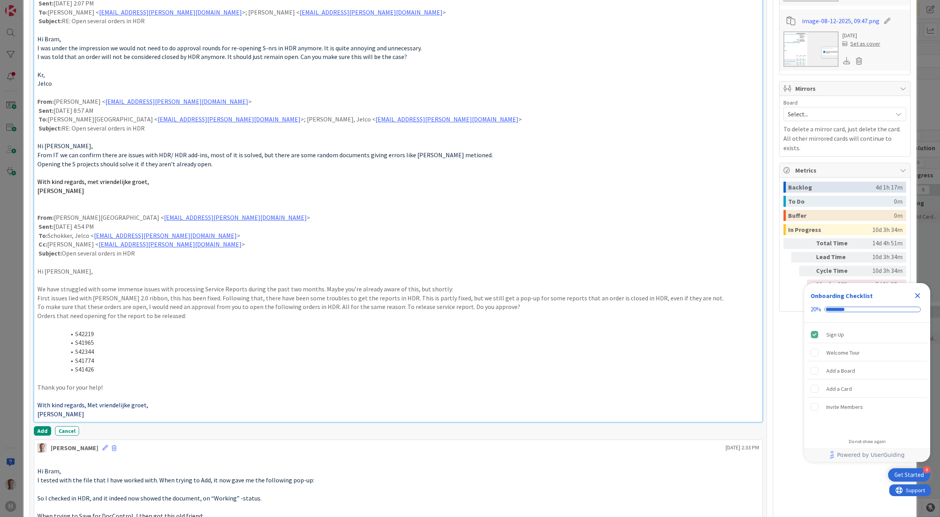
click at [61, 280] on p at bounding box center [398, 280] width 722 height 9
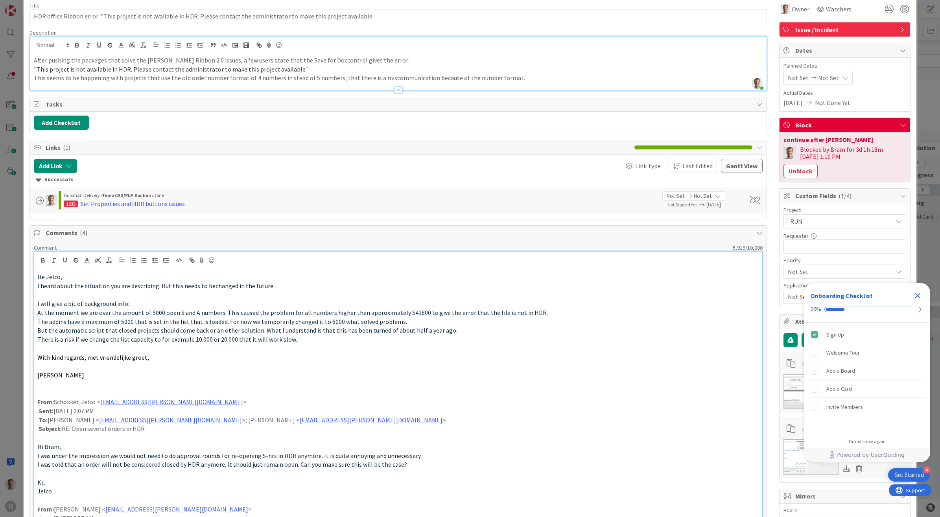
scroll to position [0, 0]
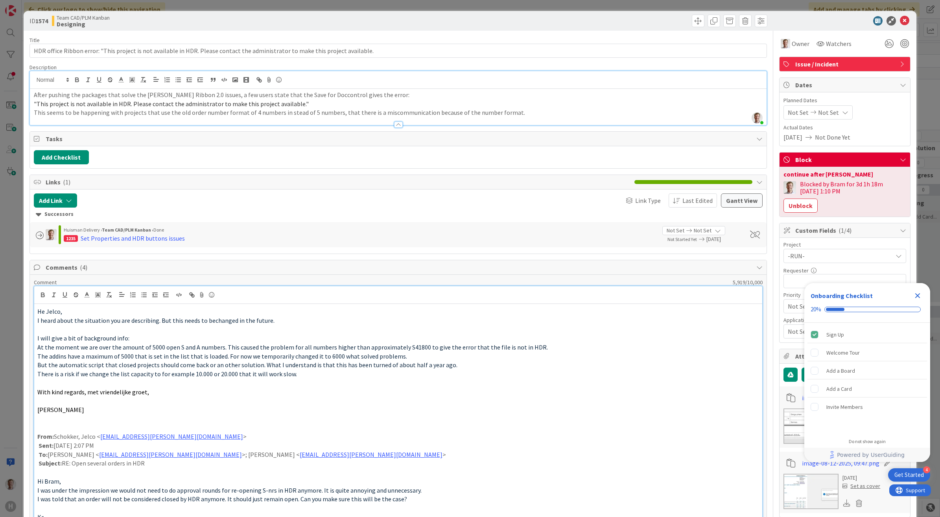
click at [63, 404] on p at bounding box center [398, 400] width 722 height 9
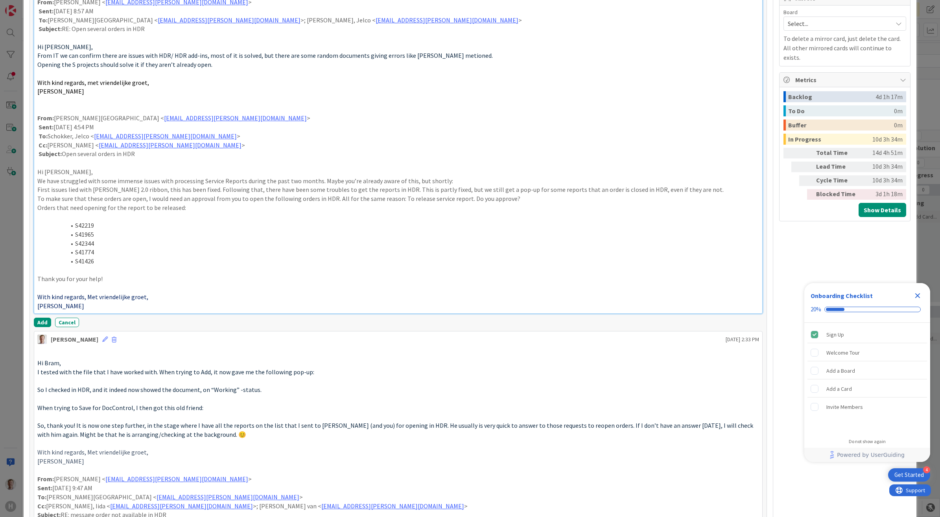
scroll to position [406, 0]
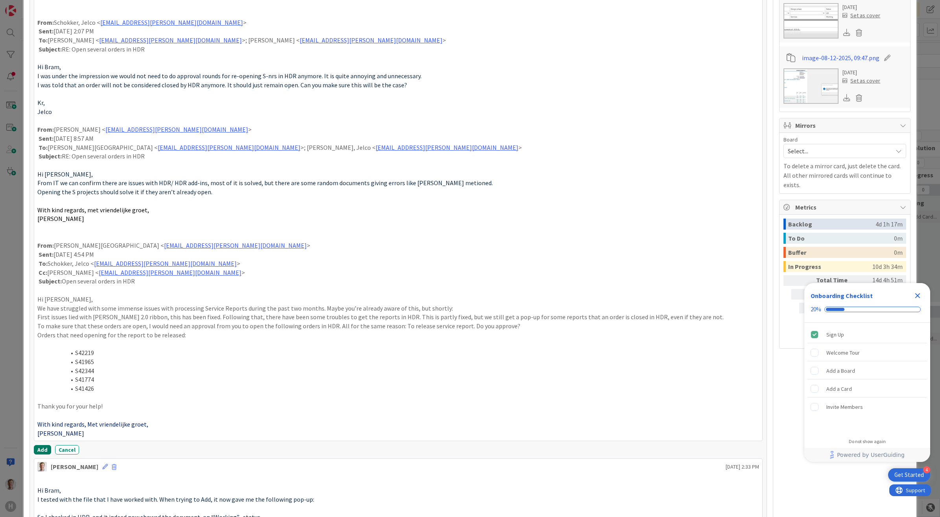
click at [38, 448] on button "Add" at bounding box center [42, 449] width 17 height 9
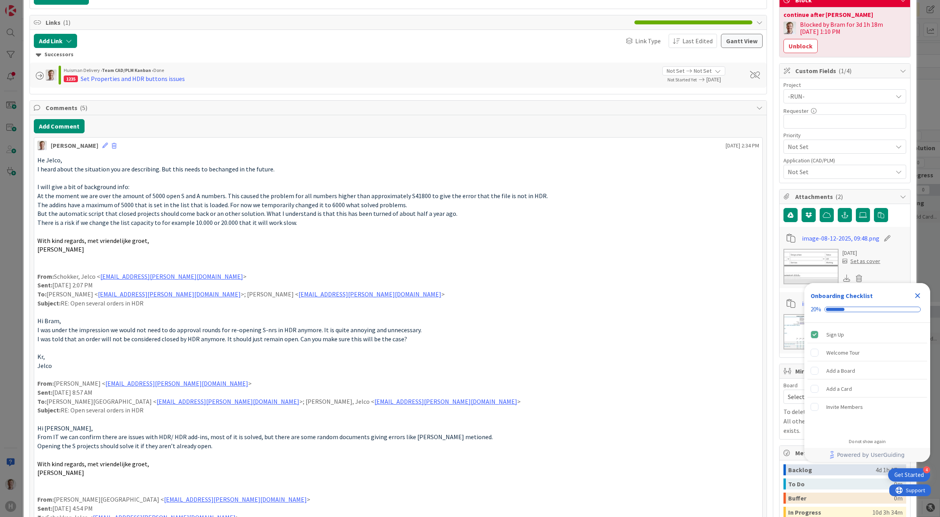
scroll to position [0, 0]
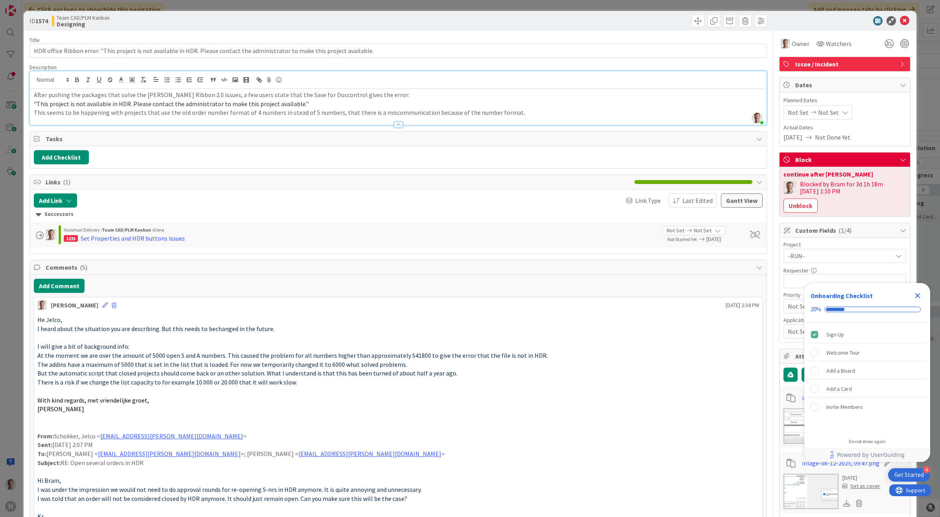
click at [533, 112] on p "This seems to be happening with projects that use the old order number format o…" at bounding box center [398, 112] width 729 height 9
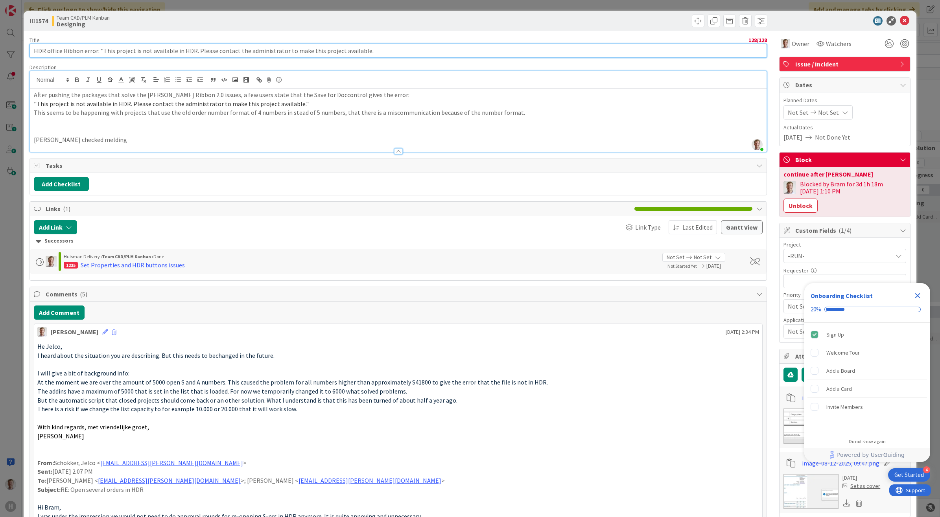
drag, startPoint x: 99, startPoint y: 49, endPoint x: 426, endPoint y: 35, distance: 327.6
click at [119, 144] on p "[PERSON_NAME] checked melding" at bounding box center [398, 139] width 729 height 9
click at [118, 144] on div at bounding box center [398, 148] width 737 height 8
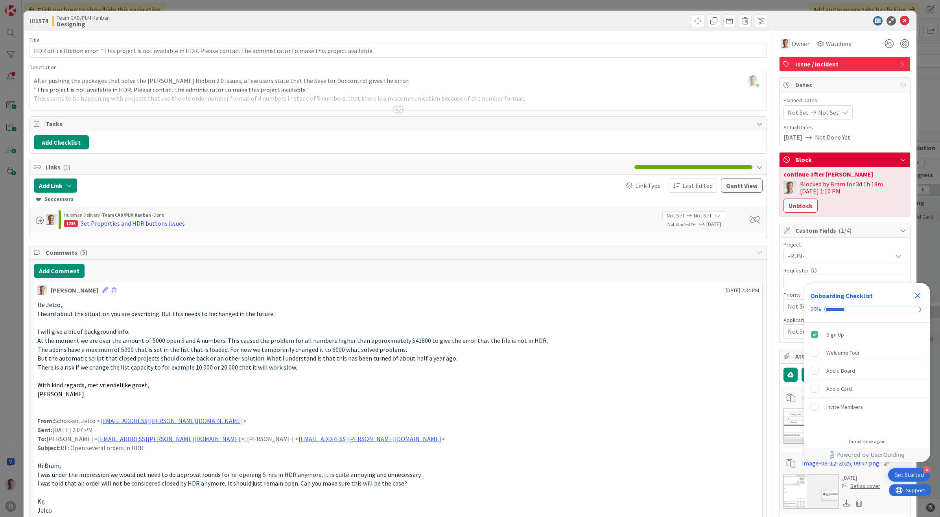
click at [394, 108] on div at bounding box center [398, 110] width 9 height 6
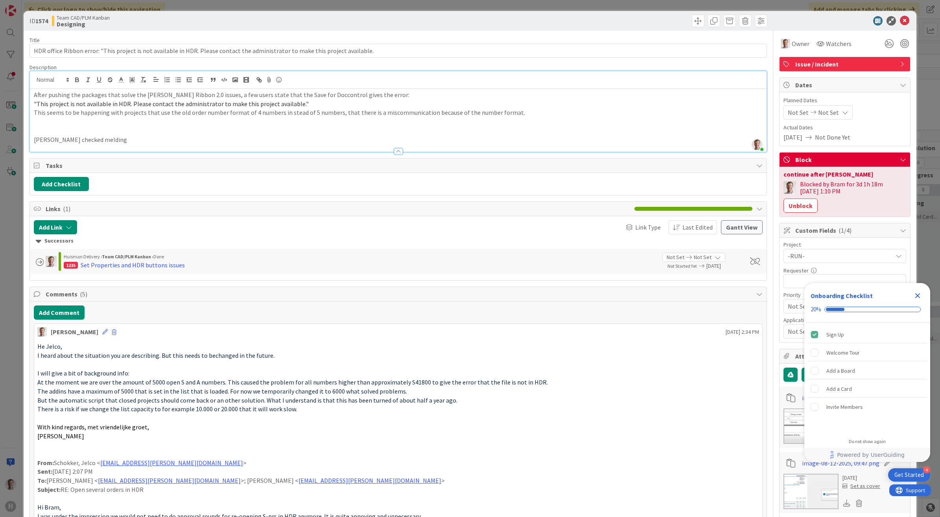
click at [124, 138] on p "[PERSON_NAME] checked melding" at bounding box center [398, 139] width 729 height 9
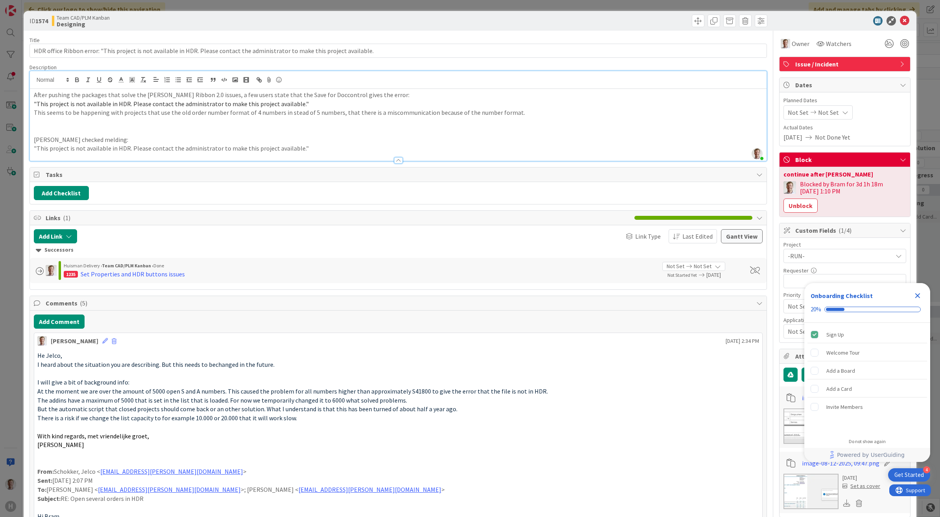
click at [327, 148] on p ""This project is not available in HDR. Please contact the administrator to make…" at bounding box center [398, 148] width 729 height 9
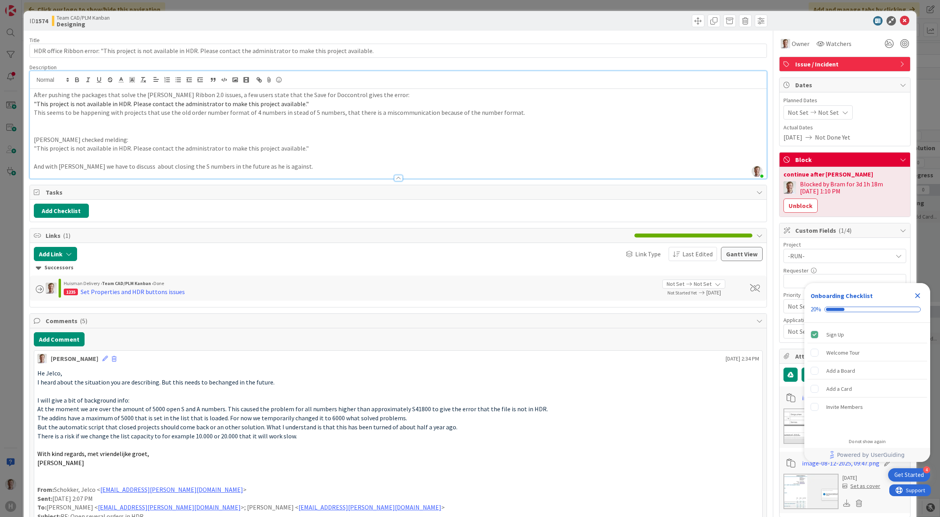
click at [404, 203] on div "Add Checklist" at bounding box center [398, 211] width 737 height 22
click at [436, 41] on div "Title 128 / 128" at bounding box center [398, 40] width 738 height 7
click at [430, 50] on input "HDR office Ribbon error: "This project is not available in HDR. Please contact …" at bounding box center [398, 51] width 738 height 14
click at [900, 20] on icon at bounding box center [904, 20] width 9 height 9
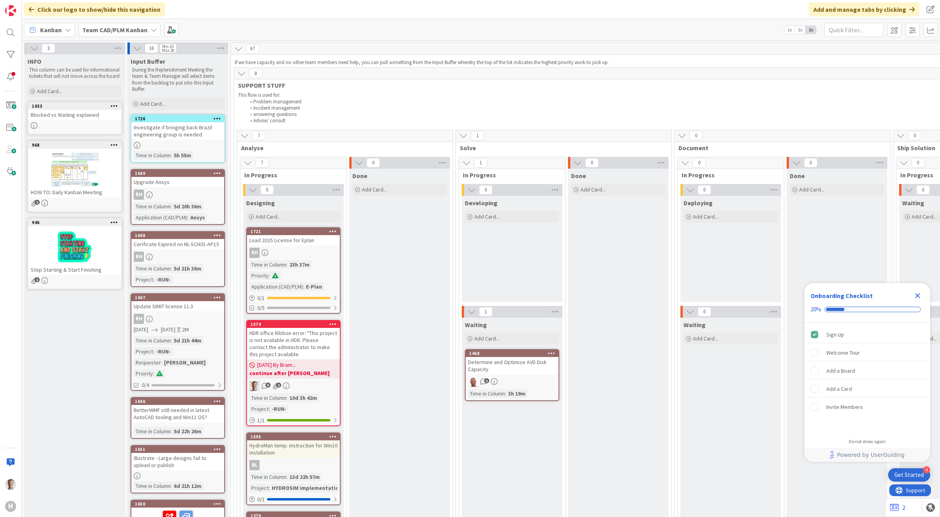
click at [477, 81] on span "SUPPORT STUFF" at bounding box center [889, 85] width 1302 height 8
click at [404, 104] on li "Problem management" at bounding box center [860, 102] width 1228 height 6
click at [589, 115] on li "answering questions" at bounding box center [860, 114] width 1228 height 6
click at [371, 28] on div "Kanban Team CAD/PLM Kanban 1x 2x 3x" at bounding box center [481, 30] width 918 height 22
click at [177, 99] on div "Add Card..." at bounding box center [178, 104] width 94 height 12
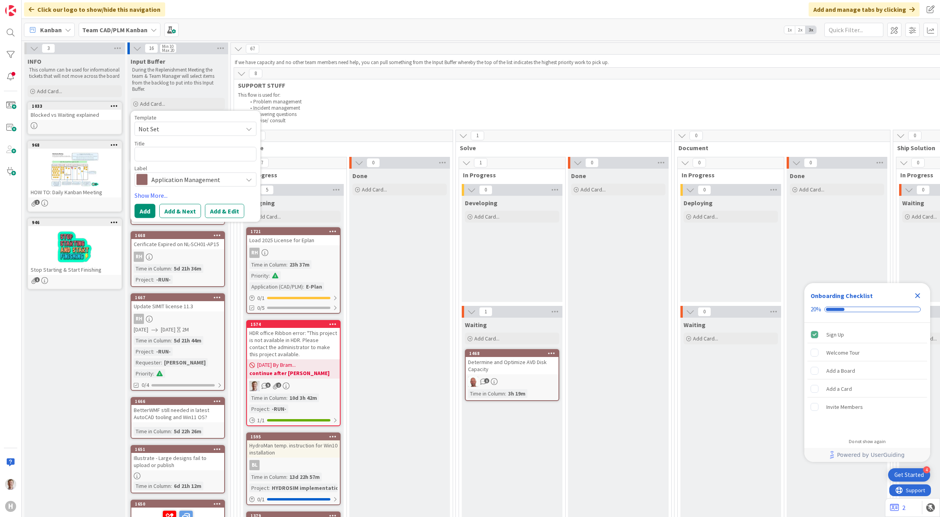
click at [197, 127] on span "Not Set" at bounding box center [187, 129] width 98 height 10
click at [211, 126] on span "Not Set" at bounding box center [187, 129] width 98 height 10
click at [222, 212] on button "Add & Edit" at bounding box center [224, 211] width 39 height 14
click at [161, 154] on textarea at bounding box center [196, 154] width 122 height 15
type textarea "x"
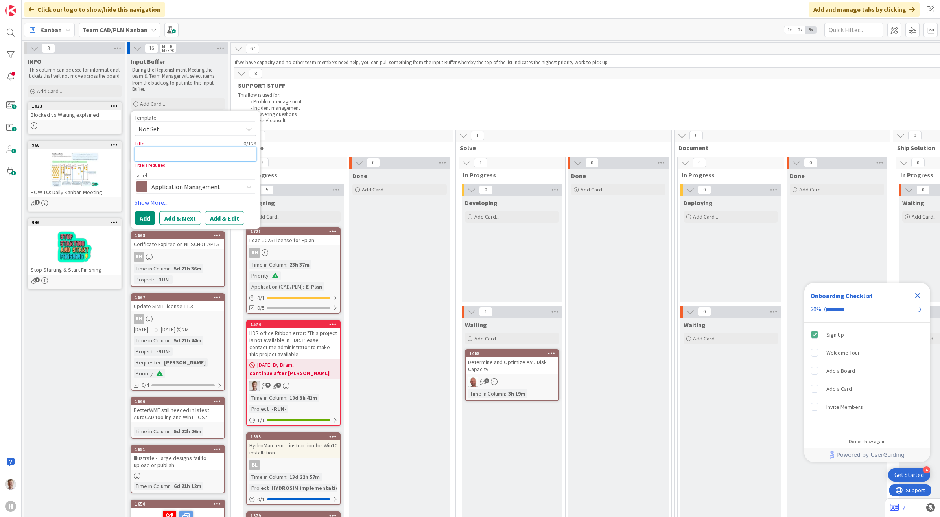
type textarea "I"
type textarea "x"
type textarea "In"
type textarea "x"
type textarea "Inv"
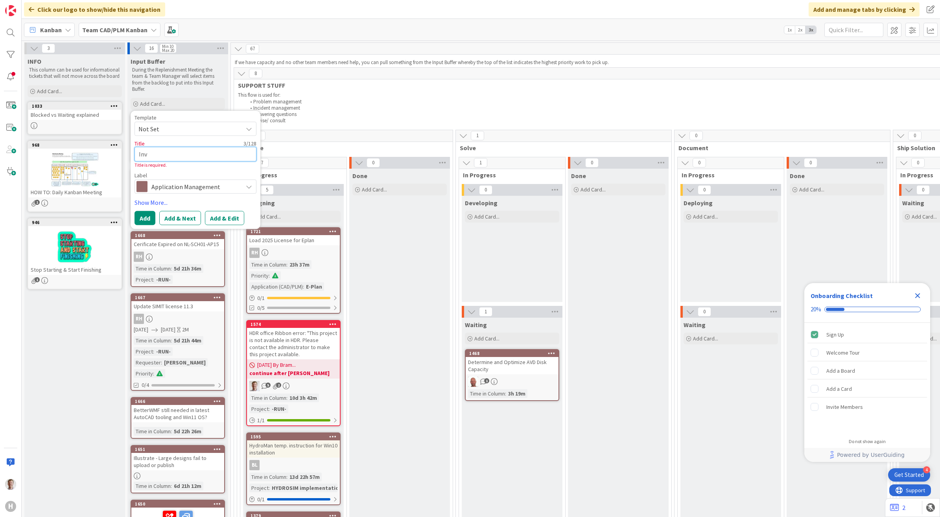
type textarea "x"
type textarea "Inve"
type textarea "x"
type textarea "Inves"
type textarea "x"
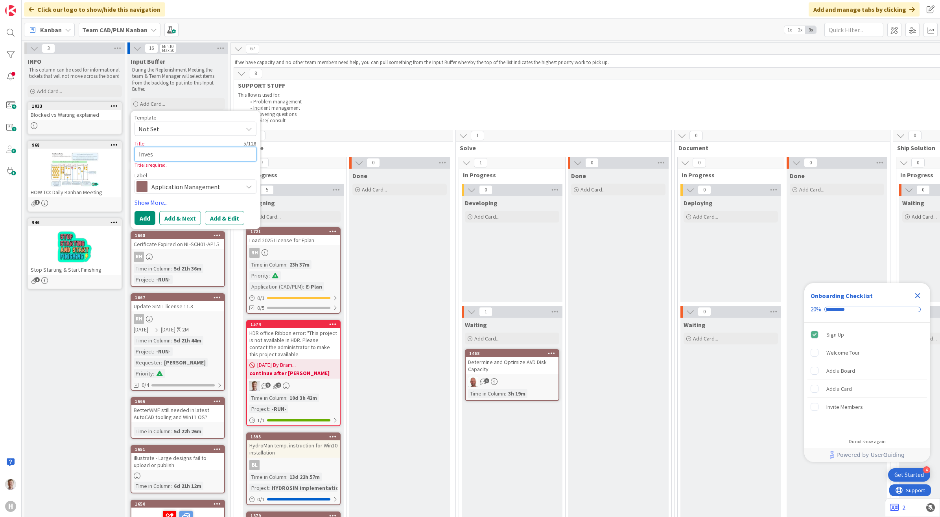
type textarea "Invest"
type textarea "x"
type textarea "Investi"
type textarea "x"
type textarea "Investiga"
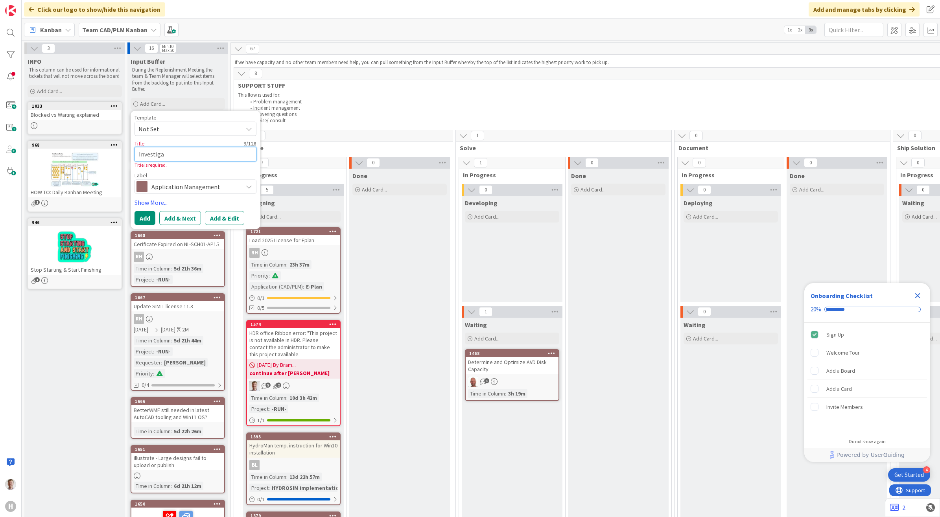
type textarea "x"
type textarea "Investigat"
type textarea "x"
type textarea "Investigate"
type textarea "x"
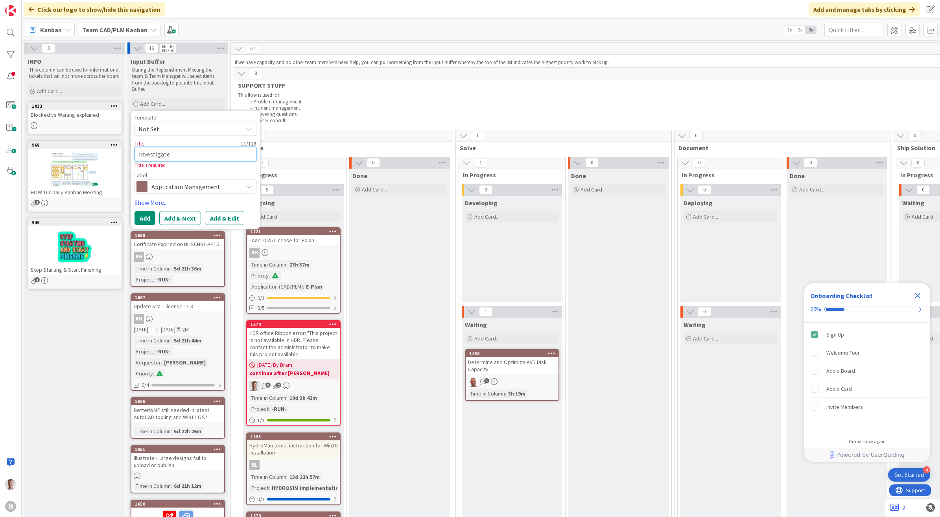
type textarea "Investigate"
type textarea "x"
type textarea "Investigate W"
type textarea "x"
type textarea "Investigate Wi"
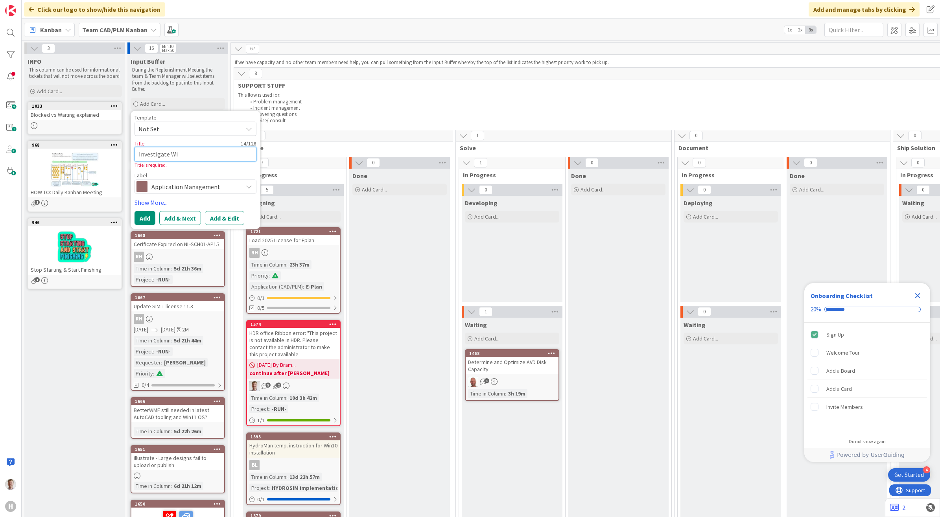
type textarea "x"
type textarea "Investigate Win"
type textarea "x"
type textarea "Investigate Wind"
type textarea "x"
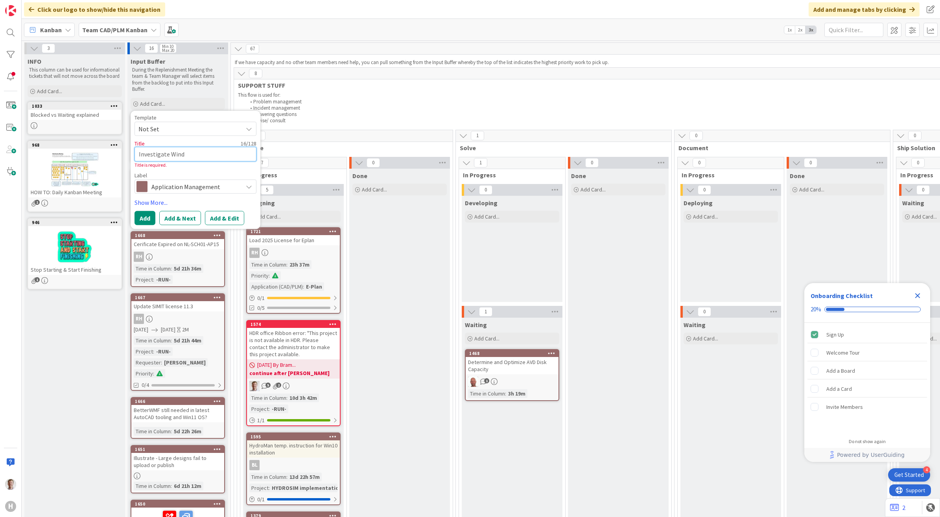
type textarea "Investigate Windc"
type textarea "x"
type textarea "Investigate Windch"
type textarea "x"
type textarea "Investigate Windchi"
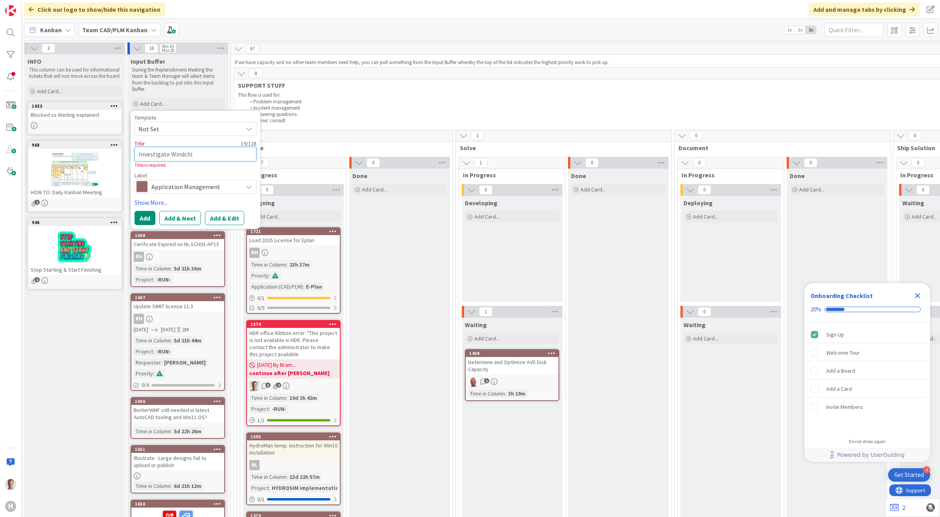
type textarea "x"
type textarea "Investigate Windchil"
type textarea "x"
type textarea "Investigate Windchill"
type textarea "x"
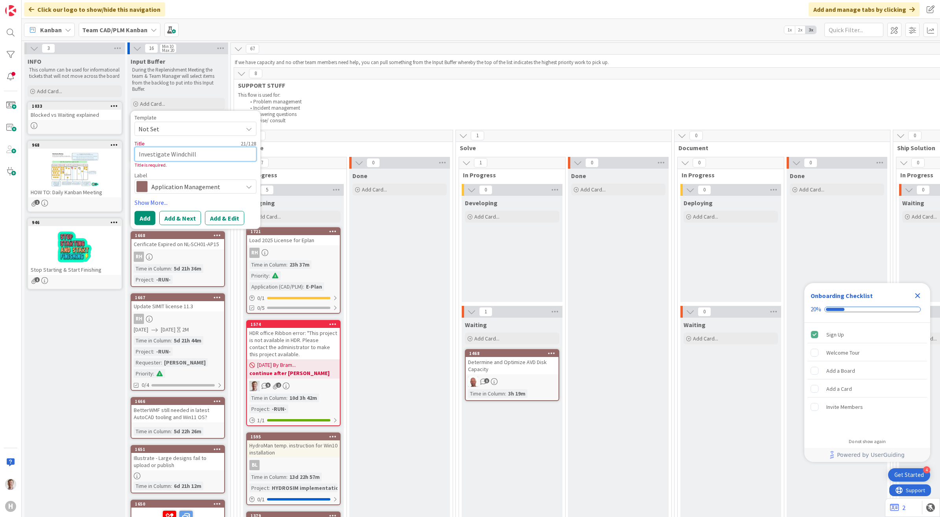
type textarea "Investigate Windchill"
type textarea "x"
type textarea "Investigate Windchill h"
type textarea "x"
type textarea "Investigate Windchill ha"
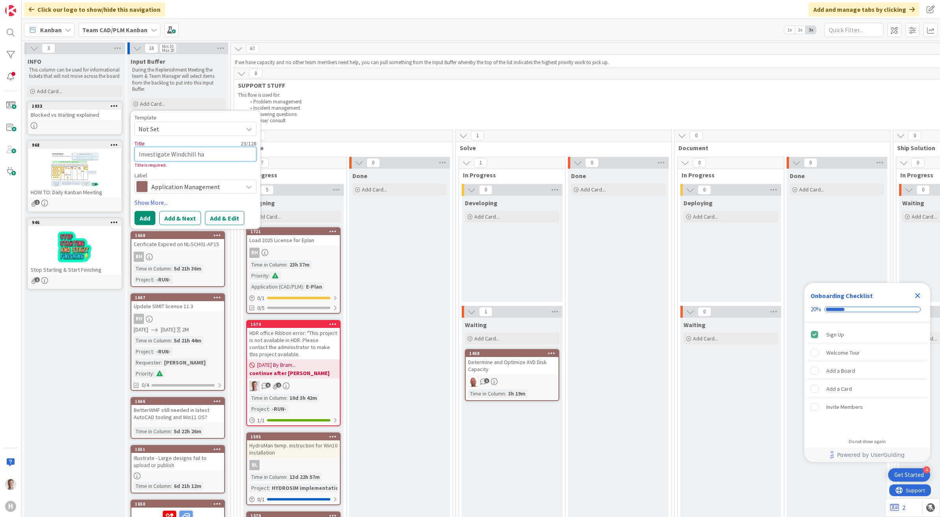
type textarea "x"
type textarea "Investigate Windchill han"
type textarea "x"
type textarea "Investigate Windchill hang"
type textarea "x"
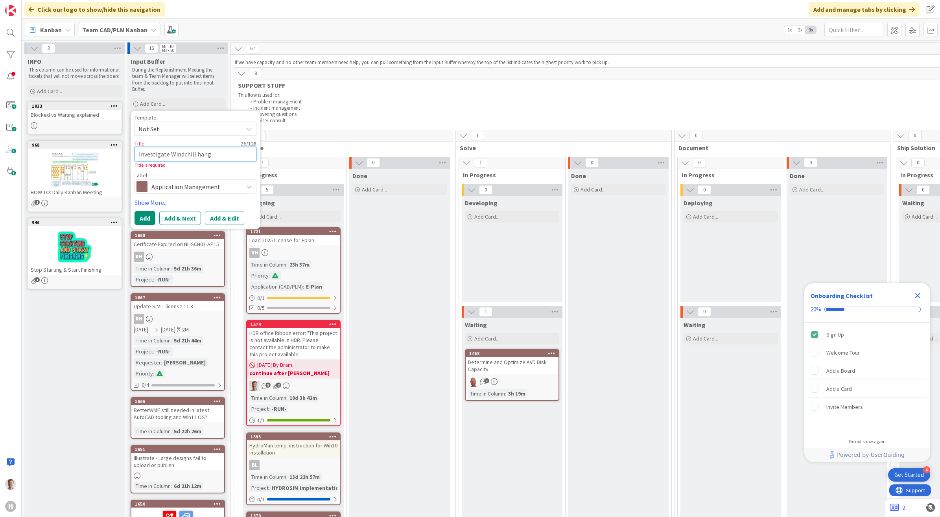
type textarea "Investigate Windchill hang"
type textarea "x"
type textarea "Investigate Windchill hang b"
type textarea "x"
type textarea "Investigate Windchill hang by"
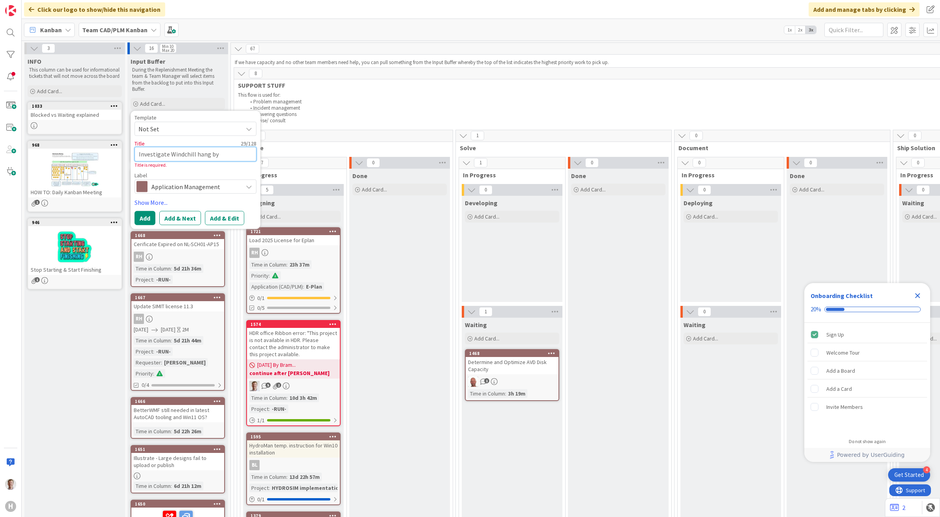
type textarea "x"
type textarea "Investigate Windchill hang by"
type textarea "x"
type textarea "Investigate Windchill hang by B"
type textarea "x"
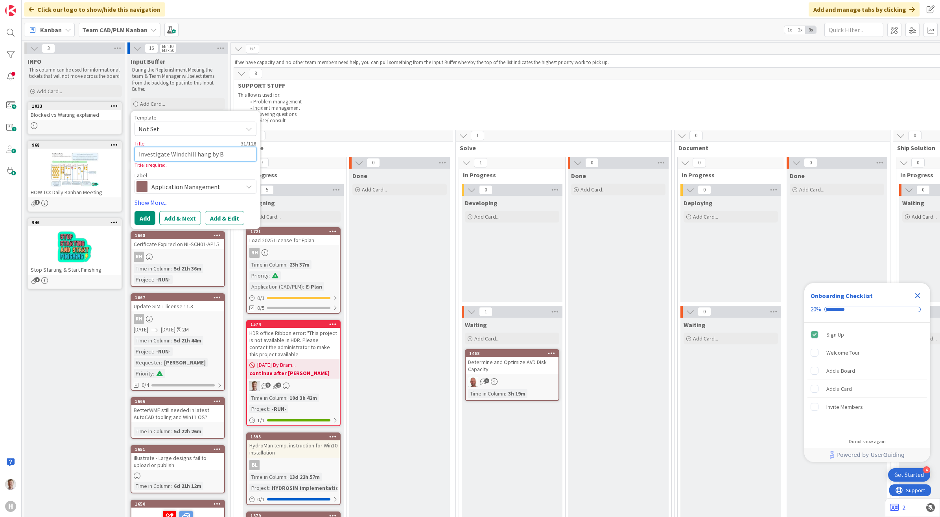
type textarea "Investigate Windchill hang by Bl"
type textarea "x"
type textarea "Investigate Windchill hang by Blo"
type textarea "x"
type textarea "Investigate Windchill hang by Bloc"
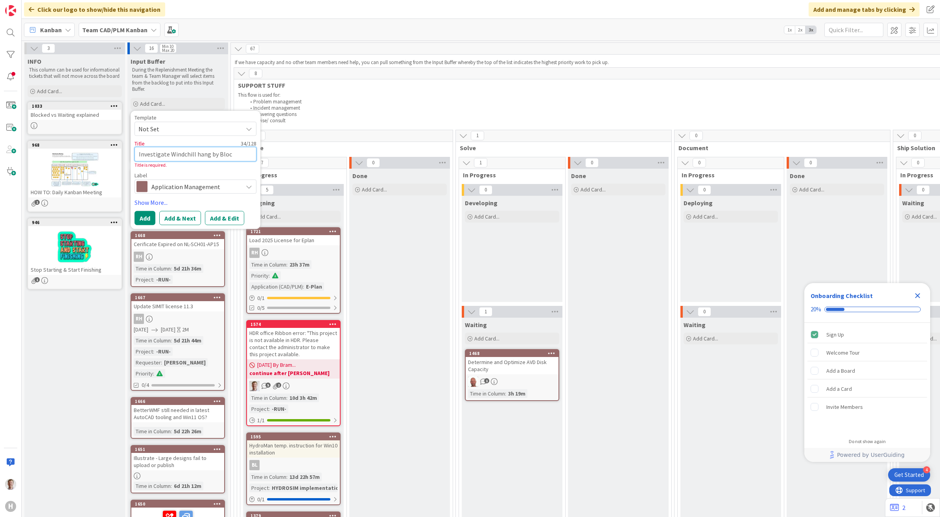
type textarea "x"
type textarea "Investigate Windchill hang by Block"
type textarea "x"
type textarea "Investigate Windchill hang by Blocke"
type textarea "x"
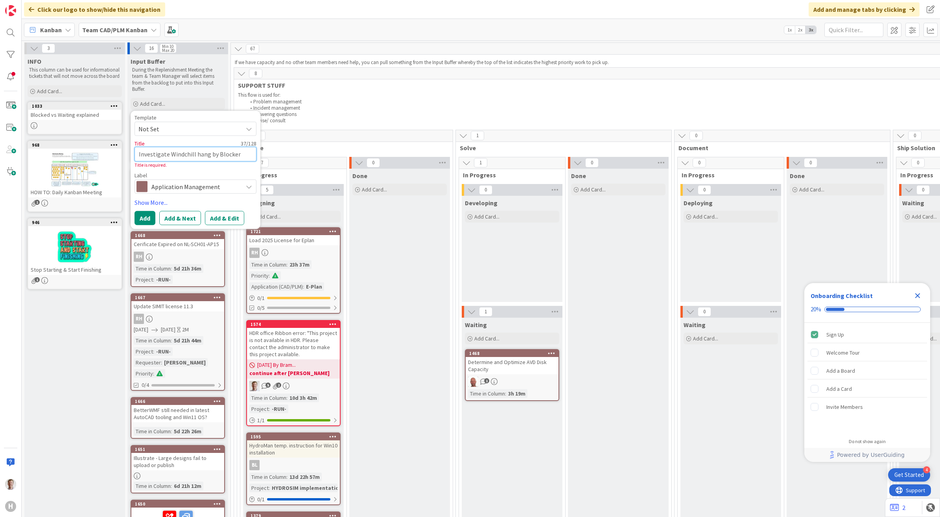
type textarea "Investigate Windchill hang by Blocker"
click at [188, 131] on span "Not Set" at bounding box center [187, 129] width 98 height 10
click at [223, 218] on button "Add & Edit" at bounding box center [224, 218] width 39 height 14
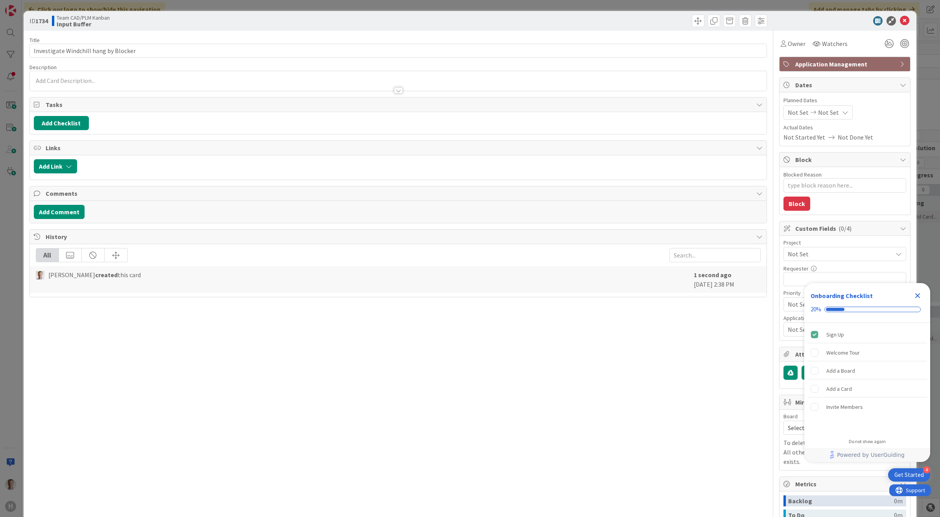
click at [844, 61] on span "Application Management" at bounding box center [845, 63] width 101 height 9
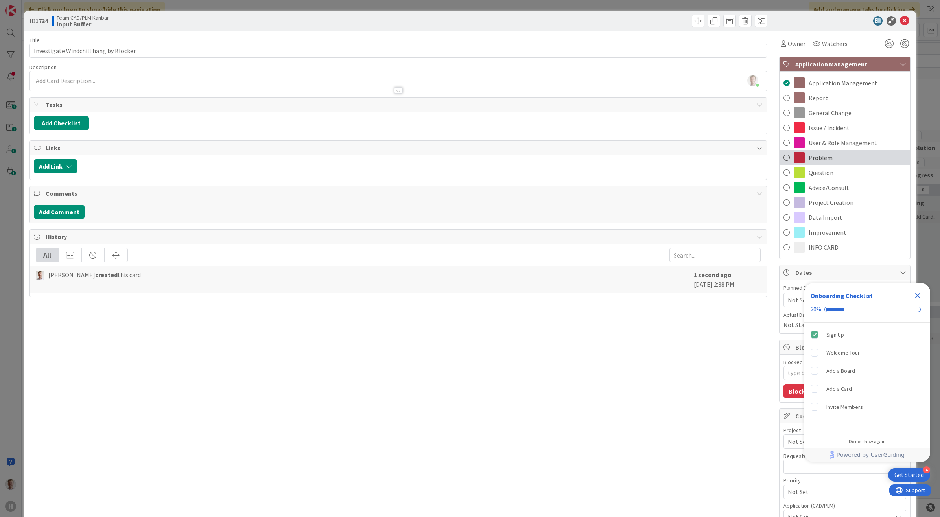
click at [836, 156] on div "Problem" at bounding box center [845, 157] width 131 height 15
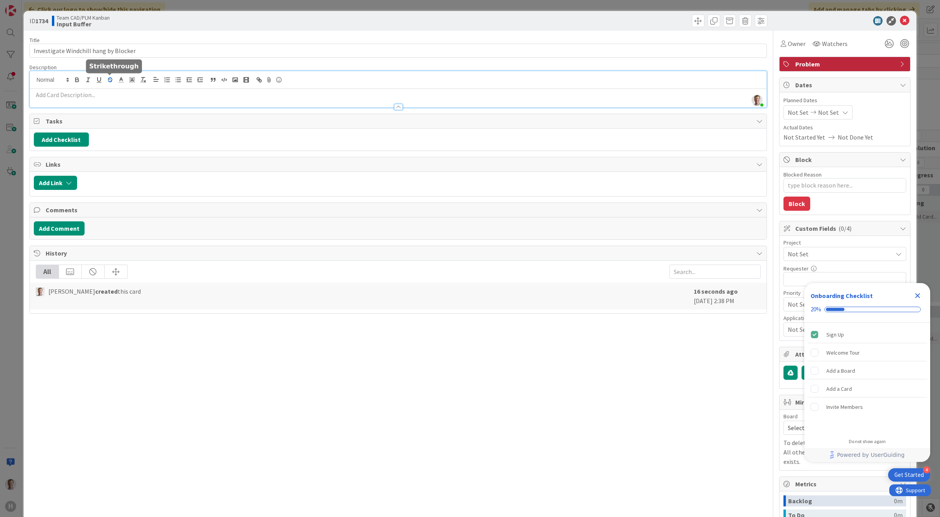
click at [111, 81] on div "[PERSON_NAME] just joined" at bounding box center [398, 89] width 737 height 36
click at [133, 95] on p at bounding box center [398, 94] width 729 height 9
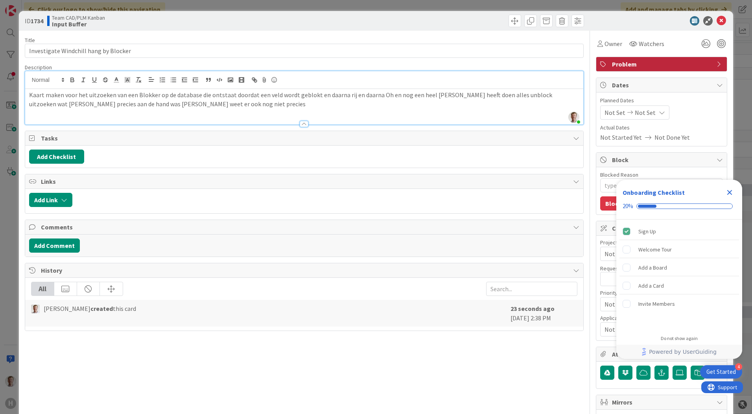
click at [26, 94] on div "Kaart maken voor het uitzoeken van een Blokker op de database die ontstaat door…" at bounding box center [304, 106] width 558 height 35
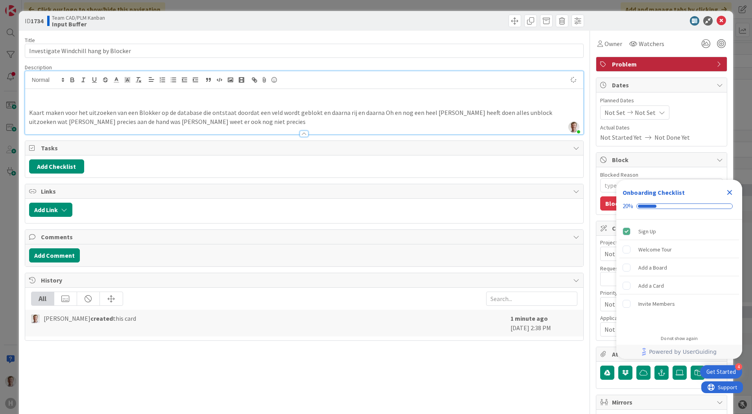
type textarea "x"
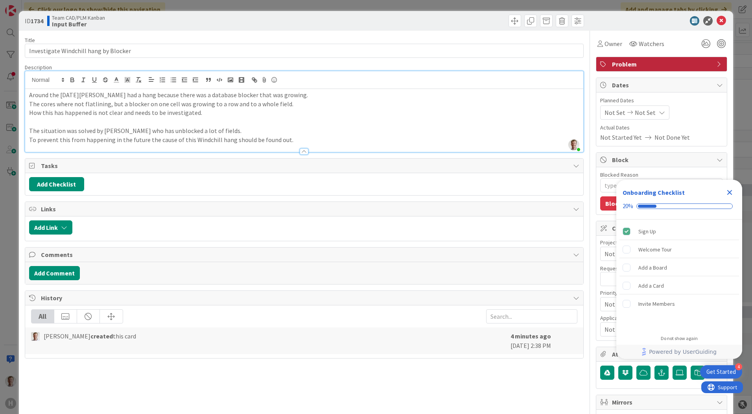
drag, startPoint x: 28, startPoint y: 96, endPoint x: 35, endPoint y: 97, distance: 6.9
click at [30, 94] on div "Around the [DATE][PERSON_NAME] had a hang because there was a database blocker …" at bounding box center [304, 120] width 558 height 63
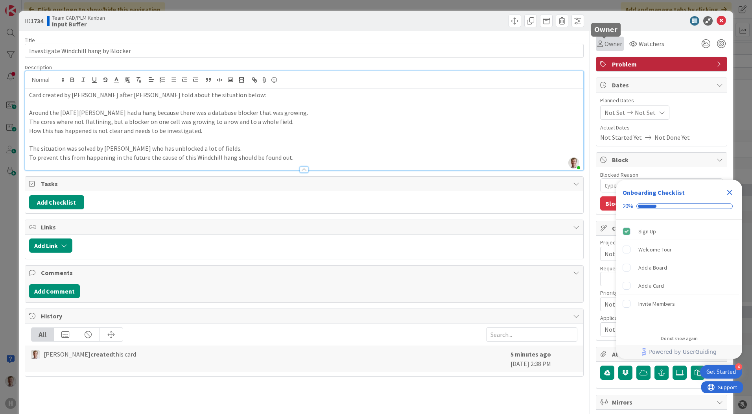
click at [597, 42] on icon at bounding box center [600, 44] width 6 height 6
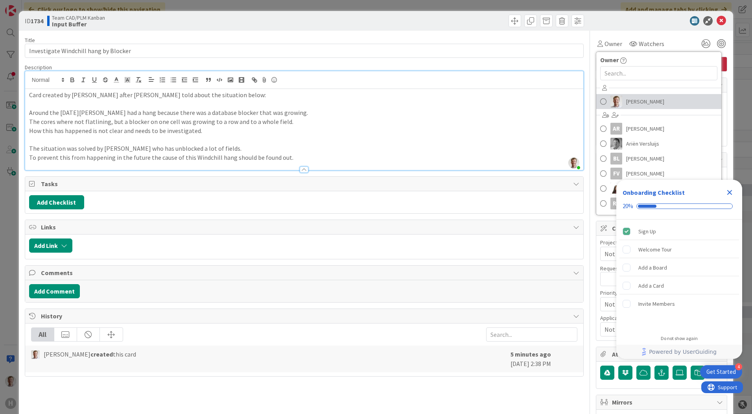
click at [637, 104] on span "[PERSON_NAME]" at bounding box center [645, 102] width 38 height 12
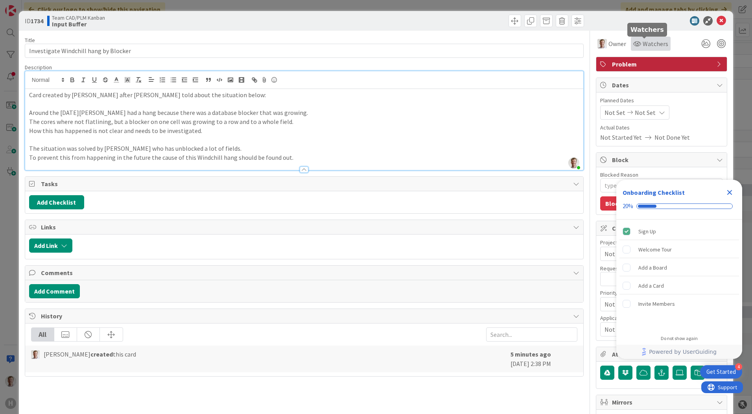
click at [634, 42] on icon at bounding box center [637, 44] width 8 height 6
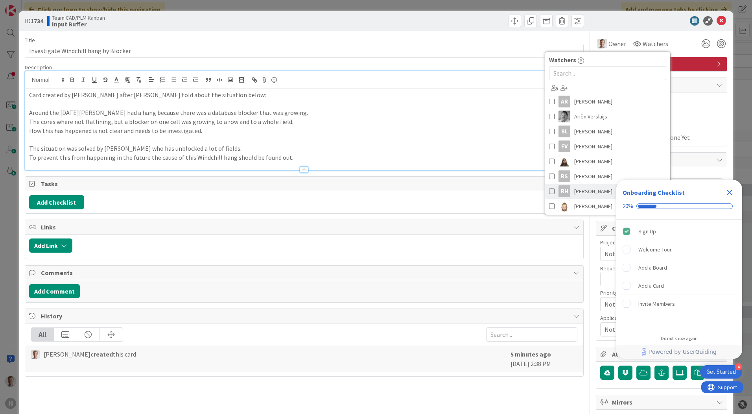
click at [588, 195] on span "[PERSON_NAME]" at bounding box center [593, 191] width 38 height 12
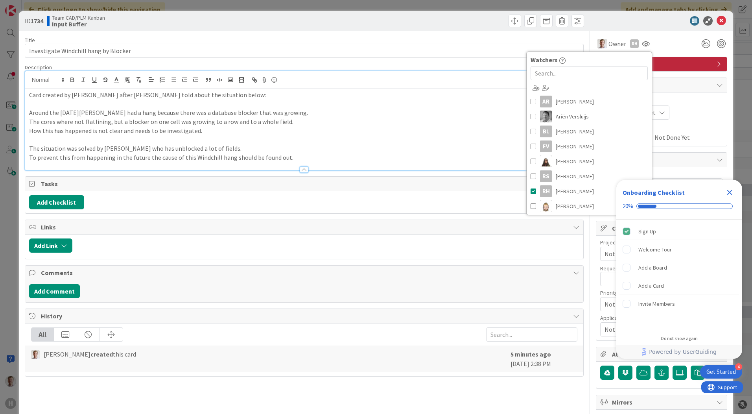
click at [651, 24] on div at bounding box center [657, 20] width 139 height 9
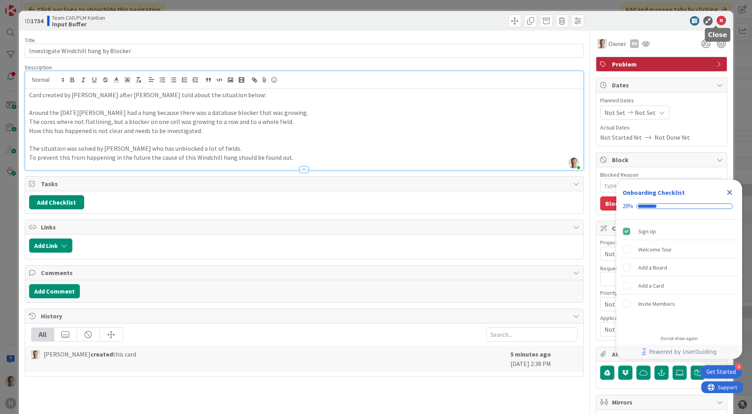
click at [718, 22] on icon at bounding box center [721, 20] width 9 height 9
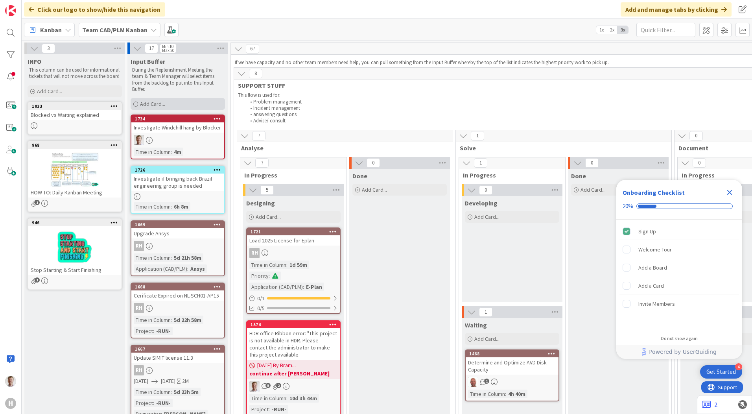
click at [150, 101] on span "Add Card..." at bounding box center [152, 103] width 25 height 7
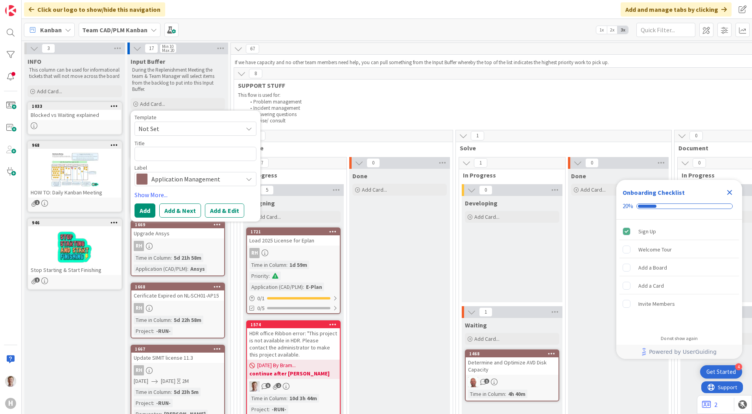
click at [219, 25] on div "Kanban Team CAD/PLM Kanban 1x 2x 3x" at bounding box center [387, 30] width 730 height 22
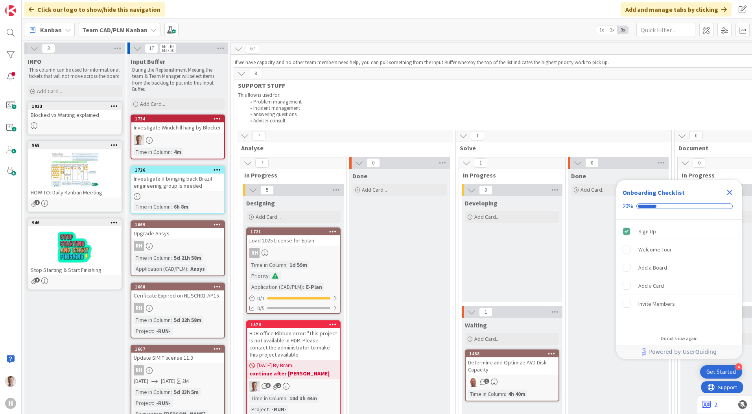
click at [131, 31] on b "Team CAD/PLM Kanban" at bounding box center [114, 30] width 65 height 8
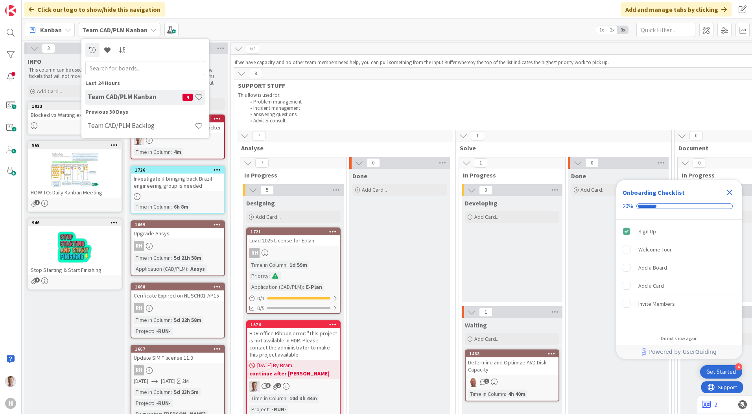
click at [243, 21] on div "Kanban Team CAD/PLM Kanban Last 24 Hours Team CAD/PLM Kanban 4 Previous 30 Days…" at bounding box center [387, 30] width 730 height 22
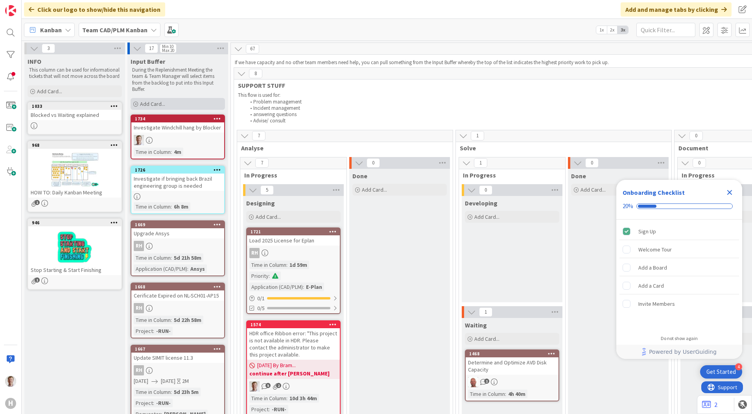
click at [152, 101] on span "Add Card..." at bounding box center [152, 103] width 25 height 7
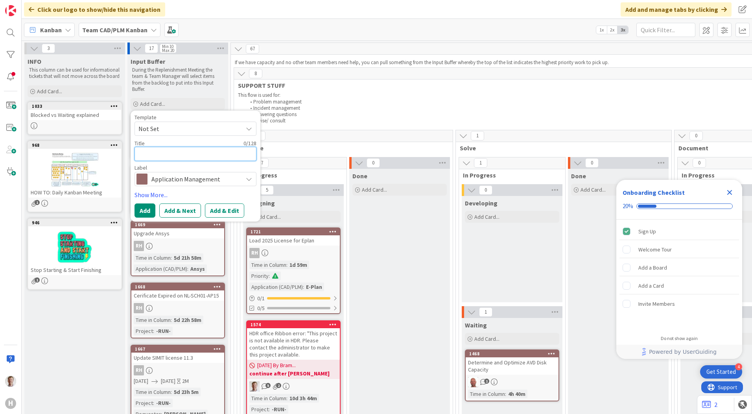
type textarea "x"
type textarea "R"
type textarea "x"
type textarea "Ri"
type textarea "x"
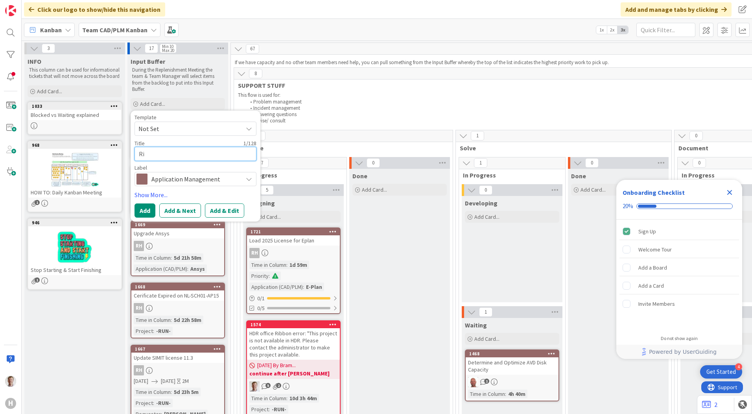
type textarea "Ric"
type textarea "x"
type textarea "Rich"
type textarea "x"
type textarea "[PERSON_NAME]"
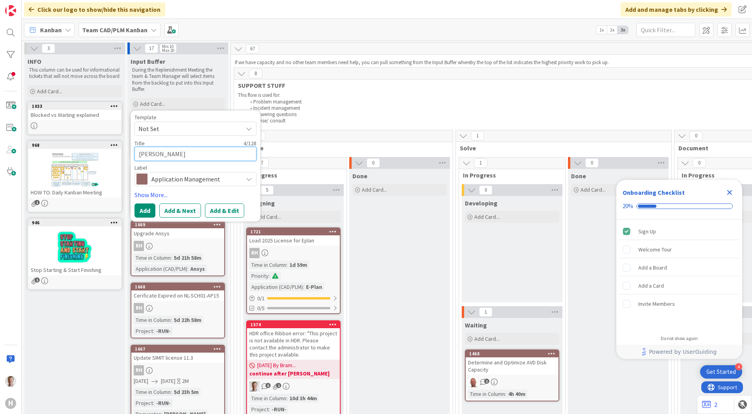
type textarea "x"
type textarea "Richar"
type textarea "x"
type textarea "[PERSON_NAME]"
type textarea "x"
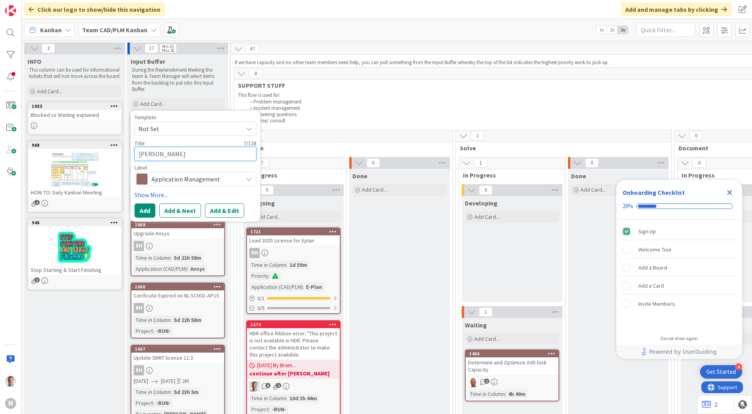
type textarea "[PERSON_NAME]"
type textarea "x"
type textarea "[PERSON_NAME]"
type textarea "x"
type textarea "[PERSON_NAME] ex"
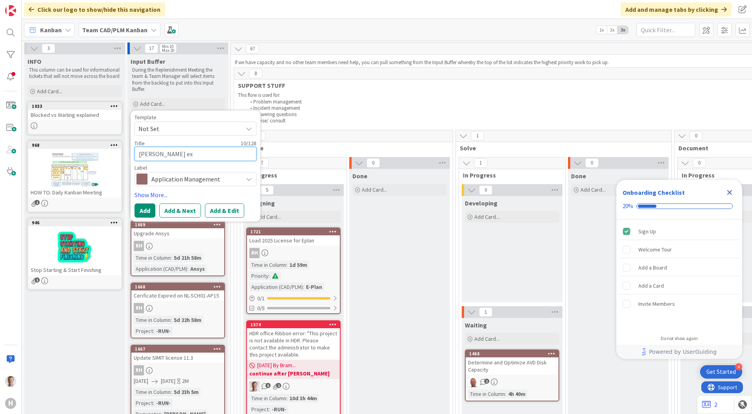
type textarea "x"
type textarea "[PERSON_NAME] exp"
type textarea "x"
type textarea "[PERSON_NAME] expl"
type textarea "x"
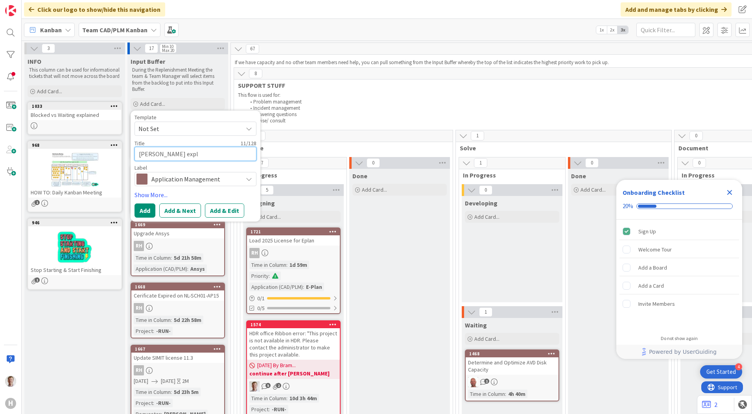
type textarea "[PERSON_NAME] expla"
type textarea "x"
type textarea "[PERSON_NAME]"
type textarea "x"
type textarea "[PERSON_NAME] explain"
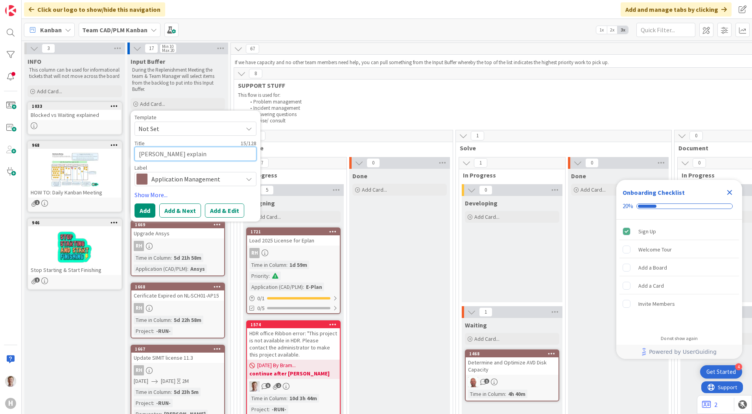
type textarea "x"
type textarea "[PERSON_NAME] explaind"
type textarea "x"
type textarea "[PERSON_NAME] explain"
type textarea "x"
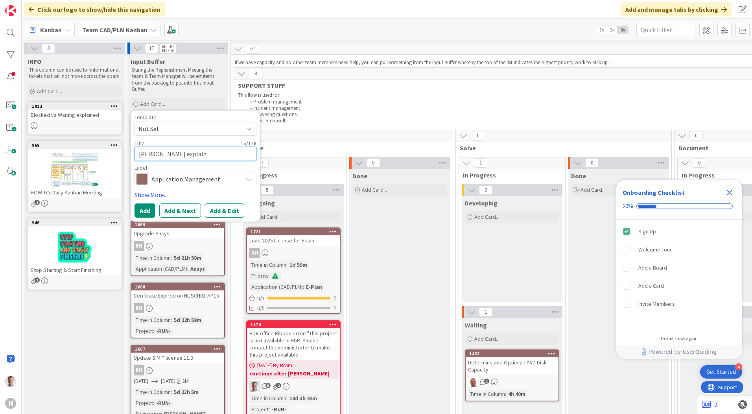
type textarea "[PERSON_NAME] explains"
type textarea "x"
type textarea "[PERSON_NAME] explains"
type textarea "x"
type textarea "[PERSON_NAME] explains h"
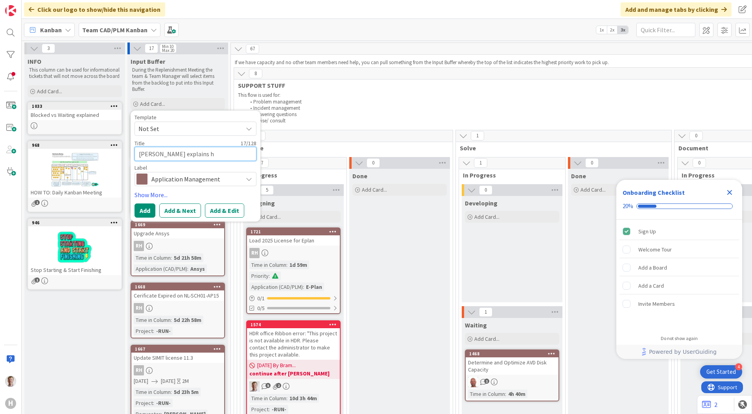
type textarea "x"
type textarea "[PERSON_NAME] explains ho"
type textarea "x"
type textarea "[PERSON_NAME] explains how"
type textarea "x"
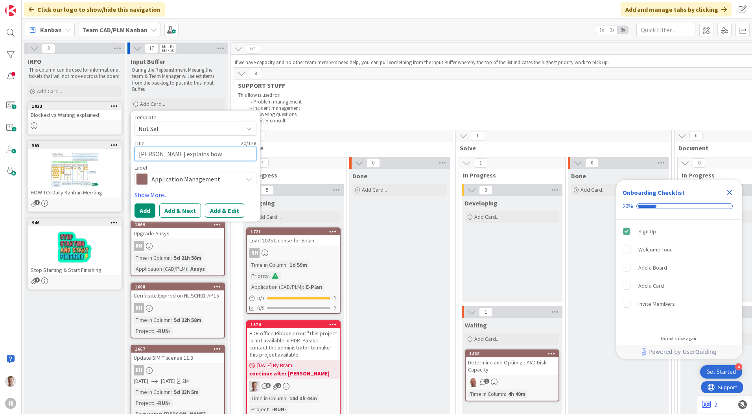
type textarea "[PERSON_NAME] explains how"
type textarea "x"
type textarea "[PERSON_NAME] explains how t"
type textarea "x"
type textarea "[PERSON_NAME] explains how to"
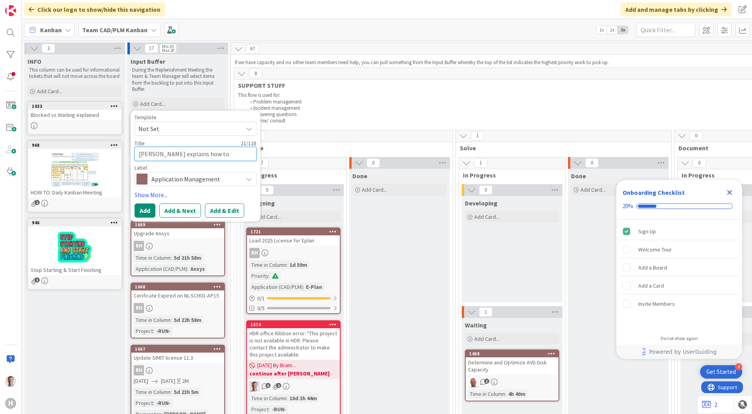
type textarea "x"
type textarea "[PERSON_NAME] explains how to"
type textarea "x"
type textarea "[PERSON_NAME] explains how to u"
type textarea "x"
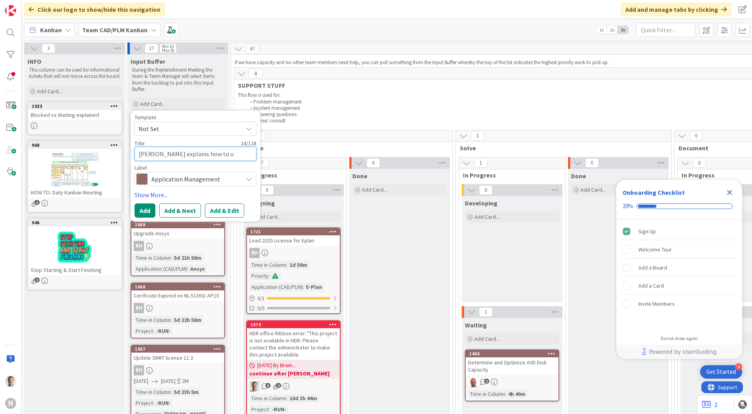
type textarea "[PERSON_NAME] explains how to us"
type textarea "x"
type textarea "[PERSON_NAME] explains how to use"
type textarea "x"
type textarea "[PERSON_NAME] explains how to use"
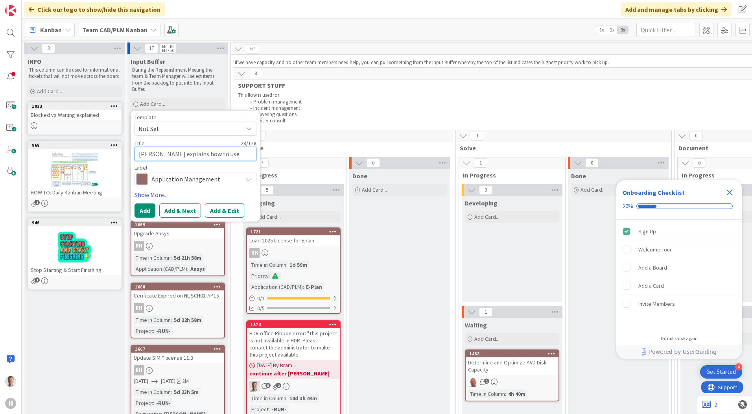
type textarea "x"
type textarea "[PERSON_NAME] explains how to use t"
type textarea "x"
type textarea "[PERSON_NAME] explains how to use th"
type textarea "x"
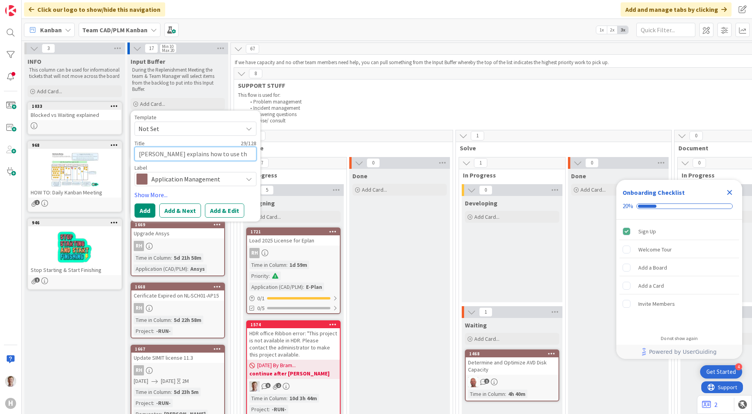
type textarea "[PERSON_NAME] explains how to use the"
type textarea "x"
type textarea "[PERSON_NAME] explains how to use the"
type textarea "x"
type textarea "[PERSON_NAME] explains how to use the W"
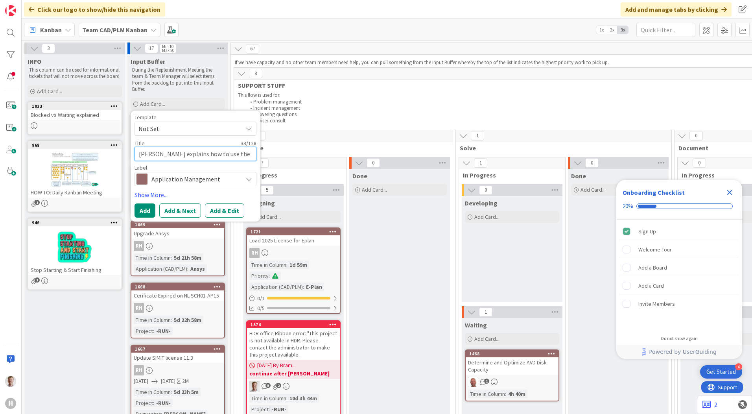
type textarea "x"
type textarea "[PERSON_NAME] explains how to use the Wi"
type textarea "x"
type textarea "[PERSON_NAME] explains how to use the Win"
type textarea "x"
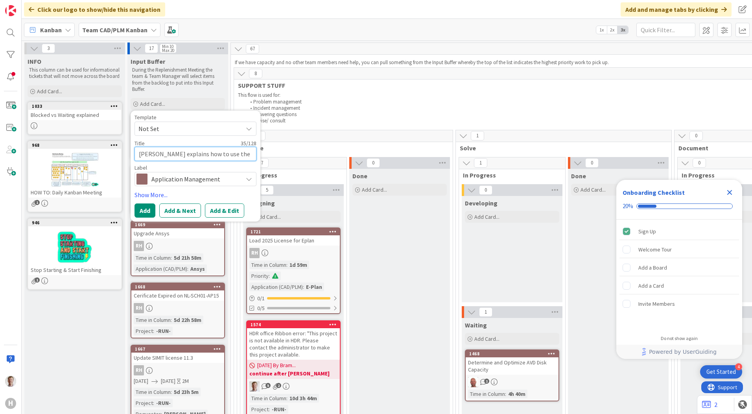
type textarea "[PERSON_NAME] explains how to use the Wind"
type textarea "x"
type textarea "[PERSON_NAME] explains how to use the Windc"
type textarea "x"
type textarea "[PERSON_NAME] explains how to use the Windch"
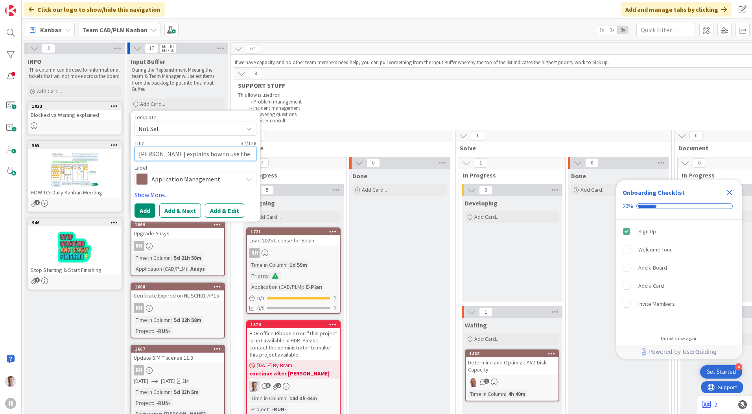
type textarea "x"
type textarea "[PERSON_NAME] explains how to use the Windchi"
type textarea "x"
type textarea "[PERSON_NAME] explains how to use the Windchil"
type textarea "x"
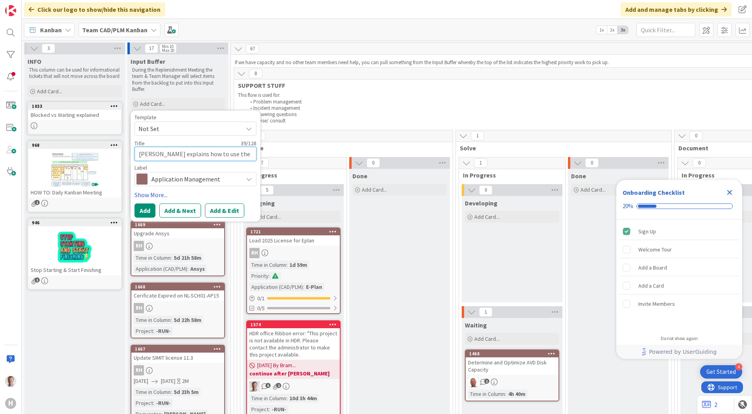
type textarea "[PERSON_NAME] explains how to use the Windchill"
type textarea "x"
type textarea "[PERSON_NAME] explains how to use the Windchill"
type textarea "x"
type textarea "[PERSON_NAME] explains how to use the Windchill b"
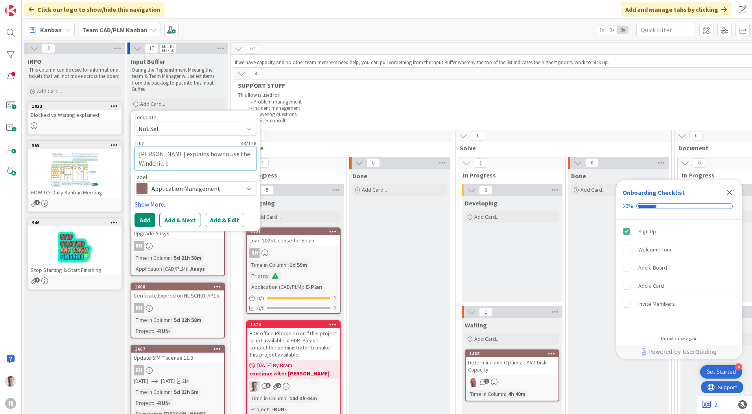
type textarea "x"
type textarea "[PERSON_NAME] explains how to use the Windchill ba"
type textarea "x"
type textarea "[PERSON_NAME] explains how to use the Windchill ban"
type textarea "x"
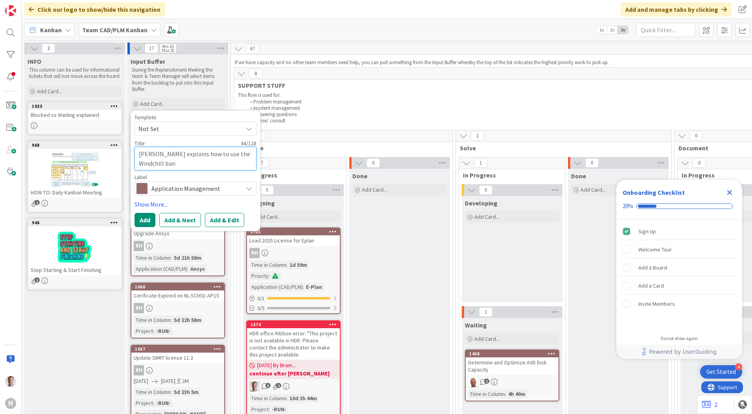
type textarea "[PERSON_NAME] explains how to use the Windchill bann"
type textarea "x"
type textarea "[PERSON_NAME] explains how to use the Windchill banne"
type textarea "x"
type textarea "[PERSON_NAME] explains how to use the Windchill banner"
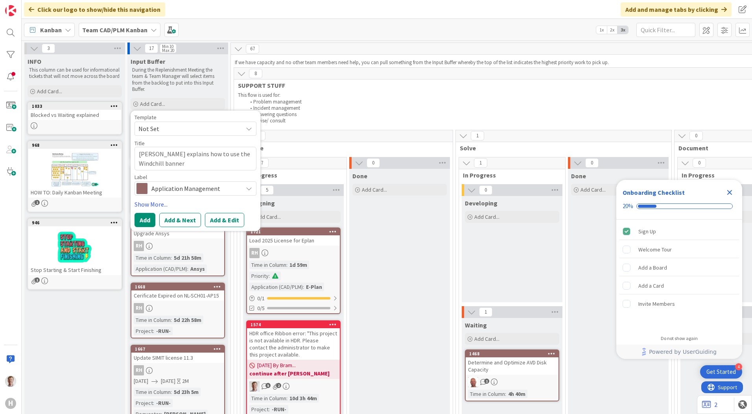
click at [229, 185] on span "Application Management" at bounding box center [194, 188] width 87 height 11
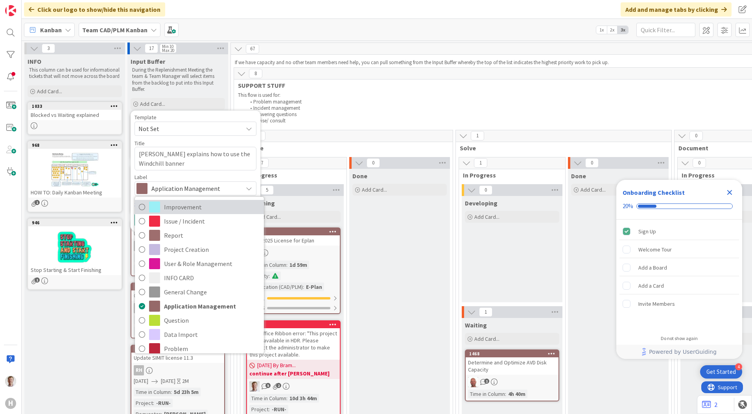
click at [197, 210] on span "Improvement" at bounding box center [212, 207] width 96 height 12
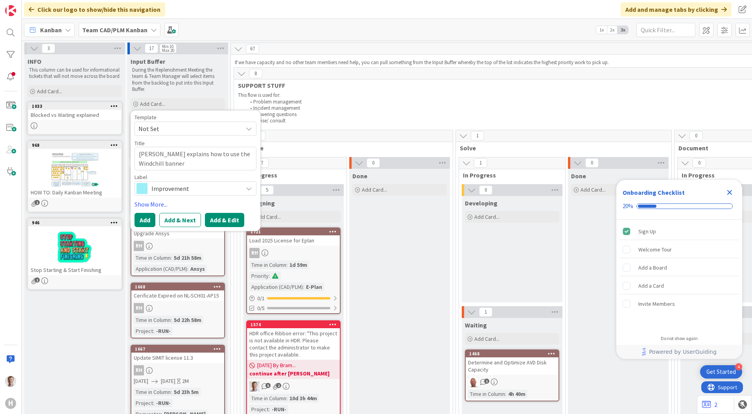
click at [219, 218] on button "Add & Edit" at bounding box center [224, 220] width 39 height 14
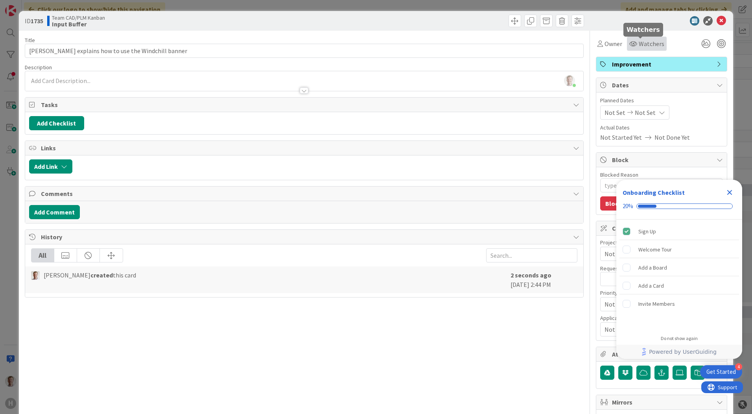
click at [646, 39] on span "Watchers" at bounding box center [652, 43] width 26 height 9
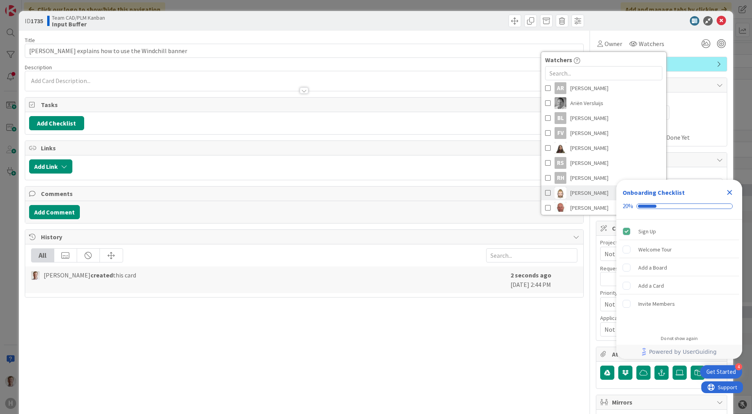
scroll to position [79, 0]
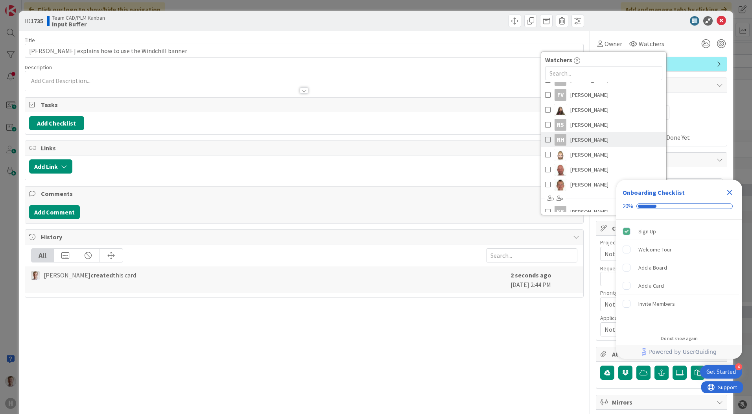
click at [545, 140] on span at bounding box center [548, 140] width 6 height 12
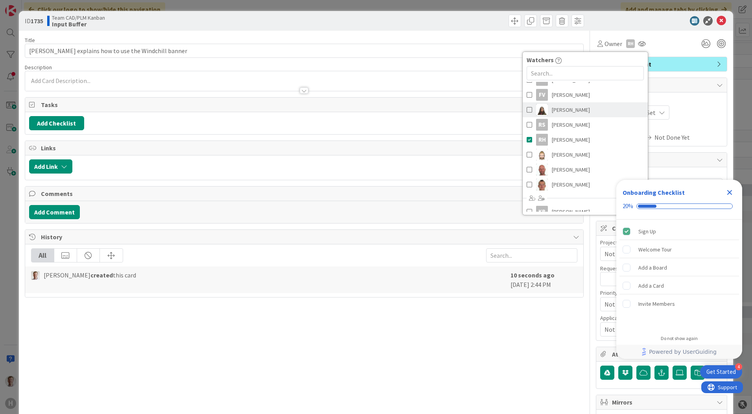
click at [527, 111] on span at bounding box center [530, 110] width 6 height 12
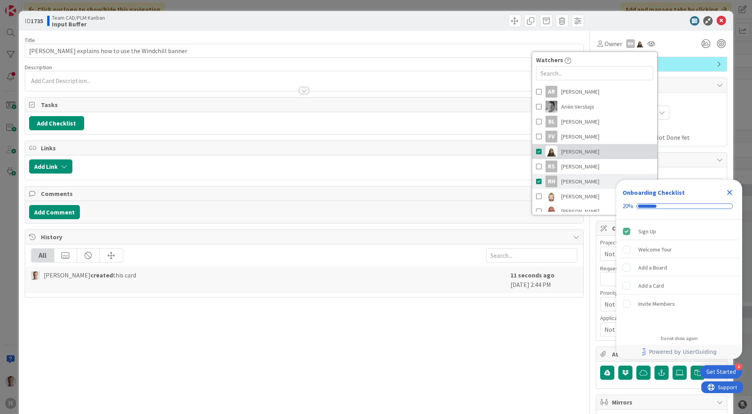
scroll to position [0, 0]
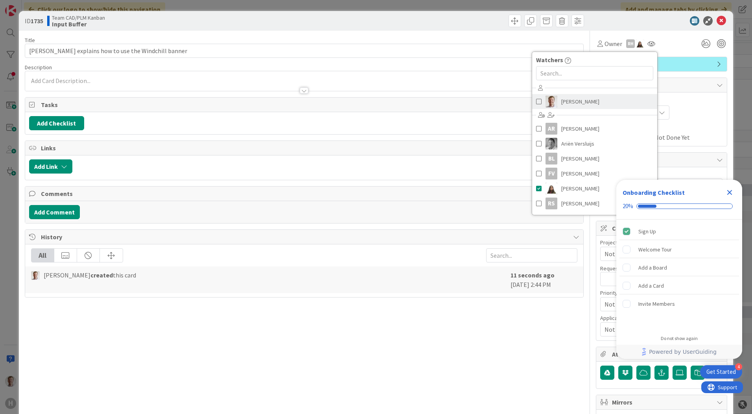
click at [536, 100] on span at bounding box center [539, 102] width 6 height 12
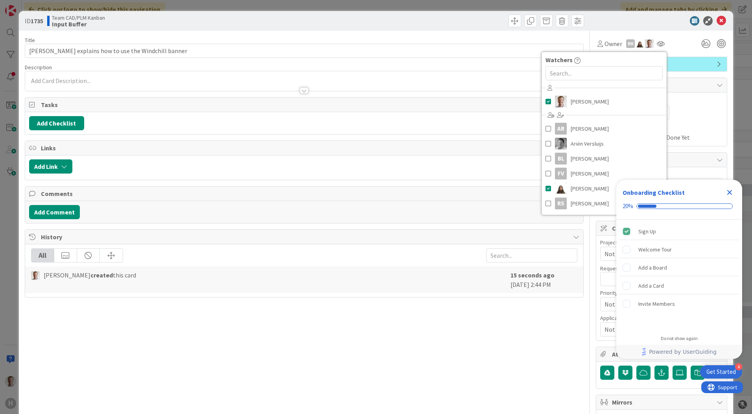
click at [433, 83] on div at bounding box center [304, 87] width 558 height 8
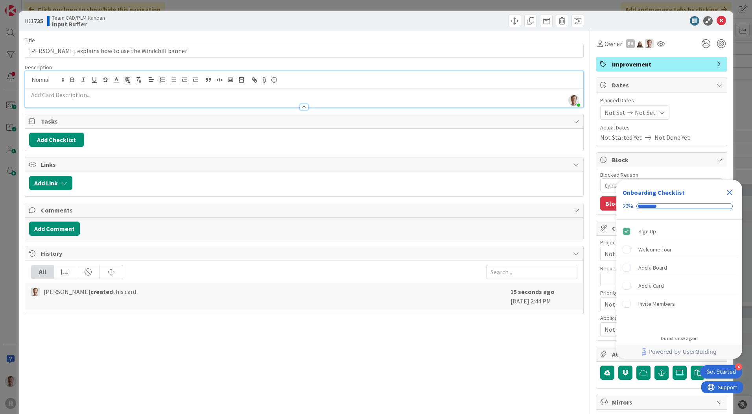
click at [105, 98] on p at bounding box center [304, 94] width 550 height 9
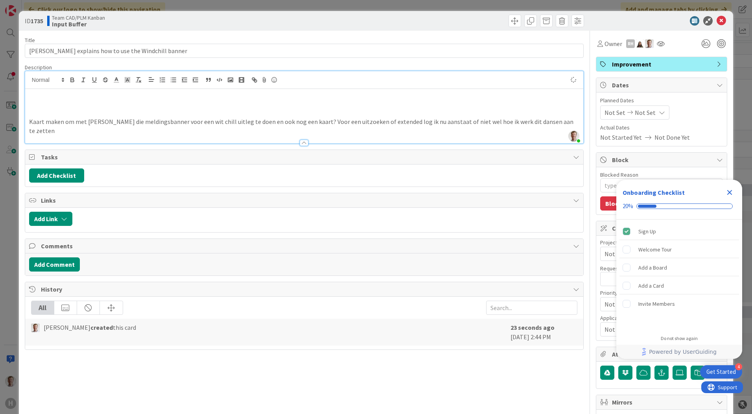
type textarea "x"
click at [73, 98] on p at bounding box center [304, 94] width 550 height 9
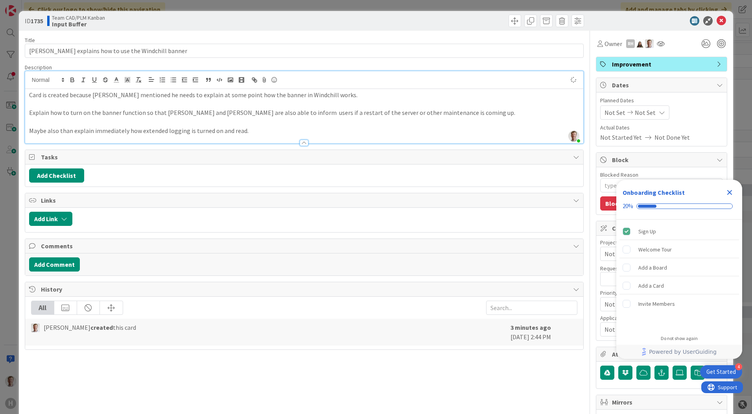
type textarea "x"
click at [717, 21] on icon at bounding box center [721, 20] width 9 height 9
